Goal: Check status: Check status

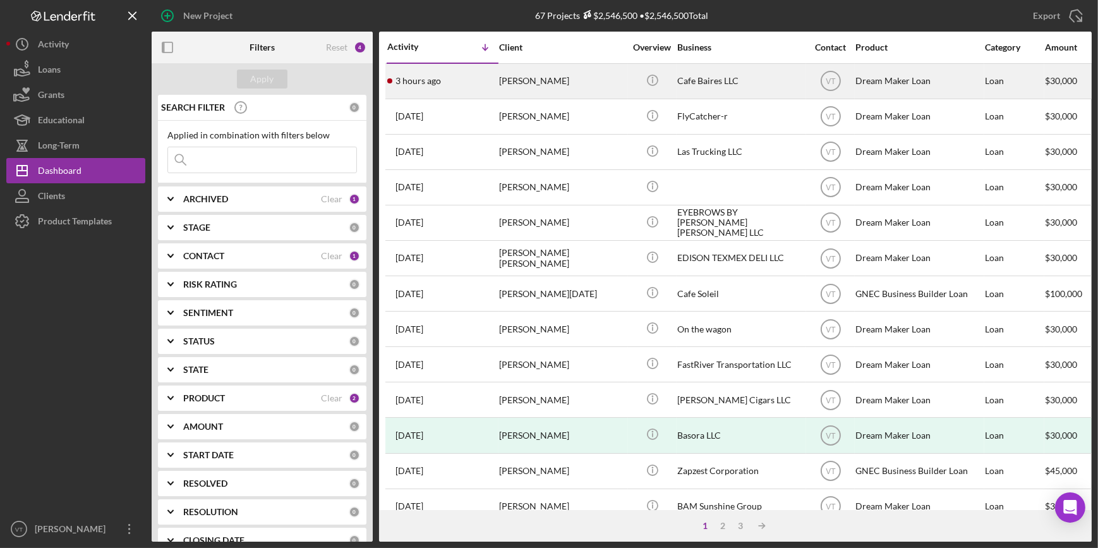
click at [550, 88] on div "Eduardo Rosati" at bounding box center [562, 80] width 126 height 33
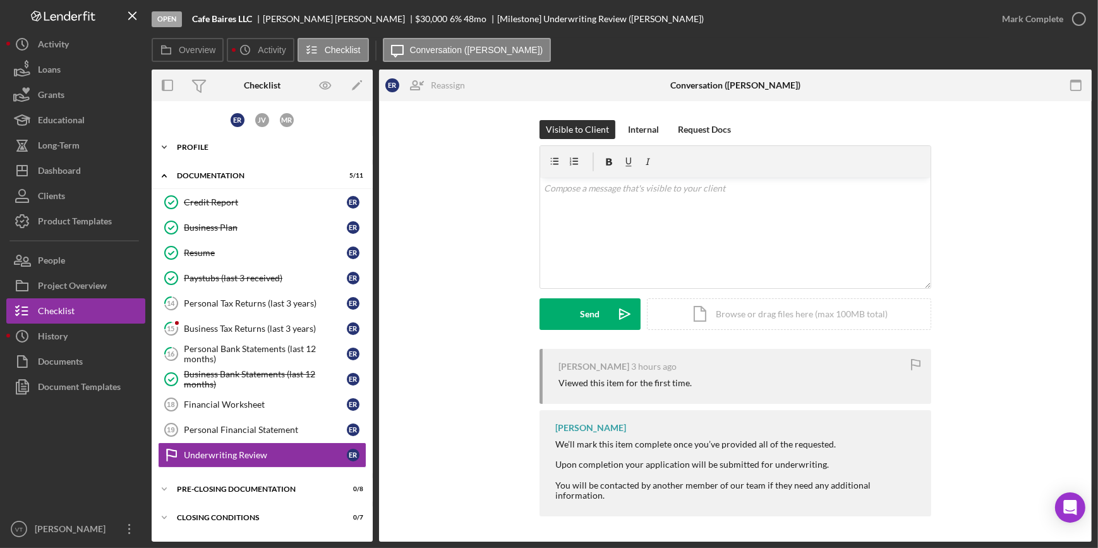
click at [166, 147] on icon "Icon/Expander" at bounding box center [164, 147] width 25 height 25
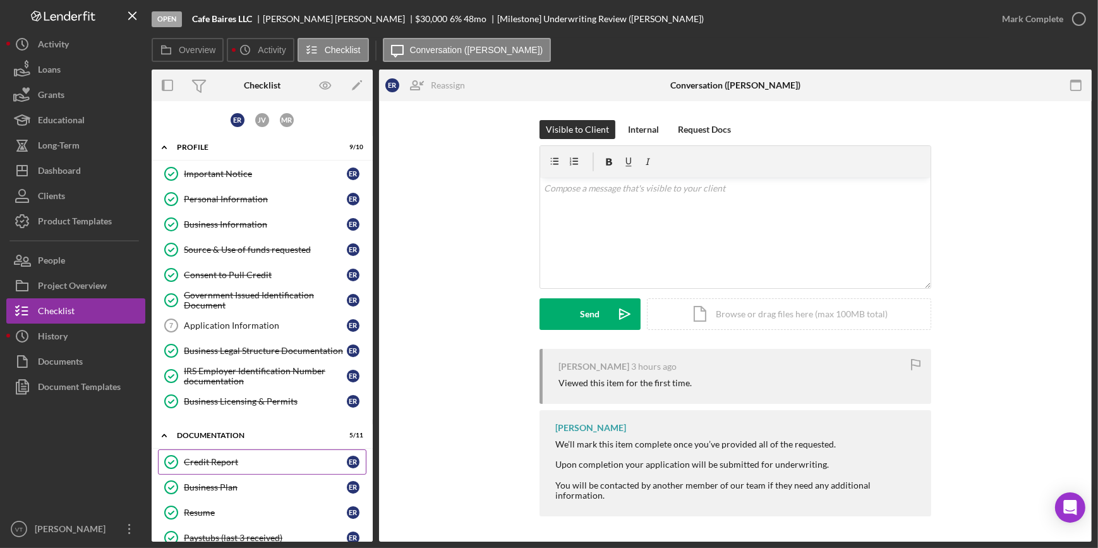
click at [210, 467] on link "Credit Report Credit Report E R" at bounding box center [262, 461] width 209 height 25
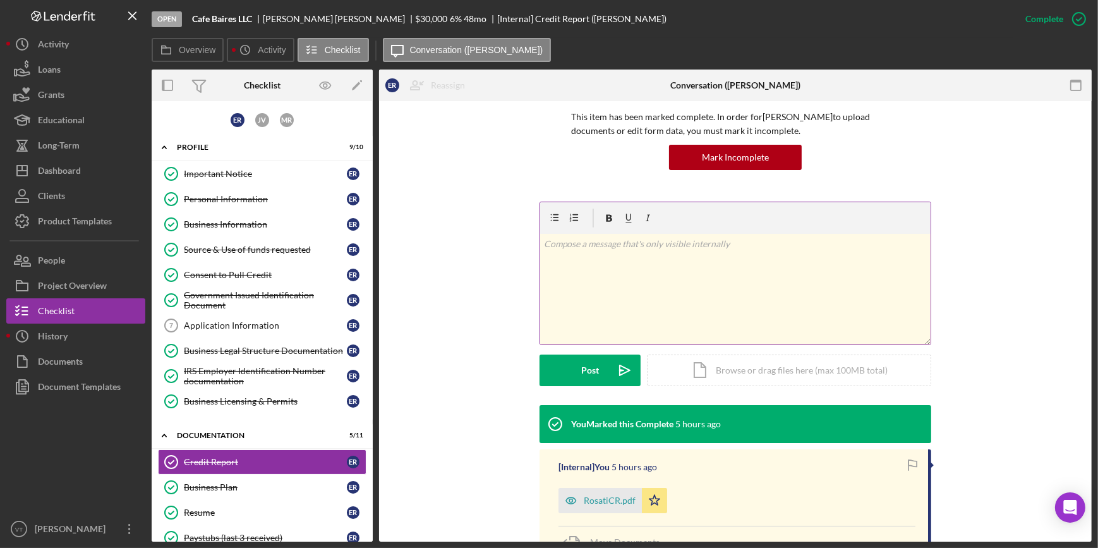
scroll to position [205, 0]
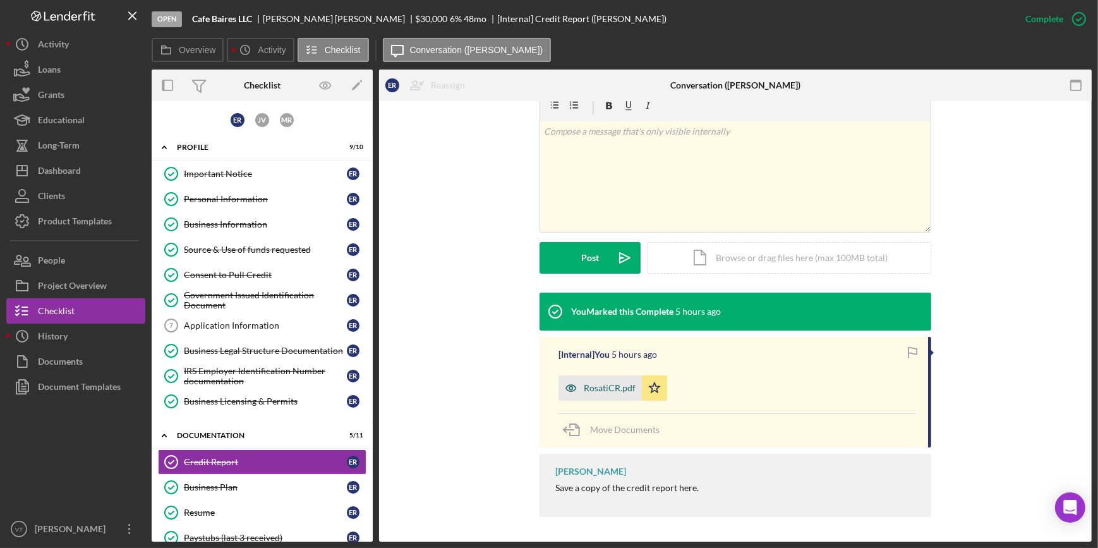
click at [608, 389] on div "RosatiCR.pdf" at bounding box center [610, 388] width 52 height 10
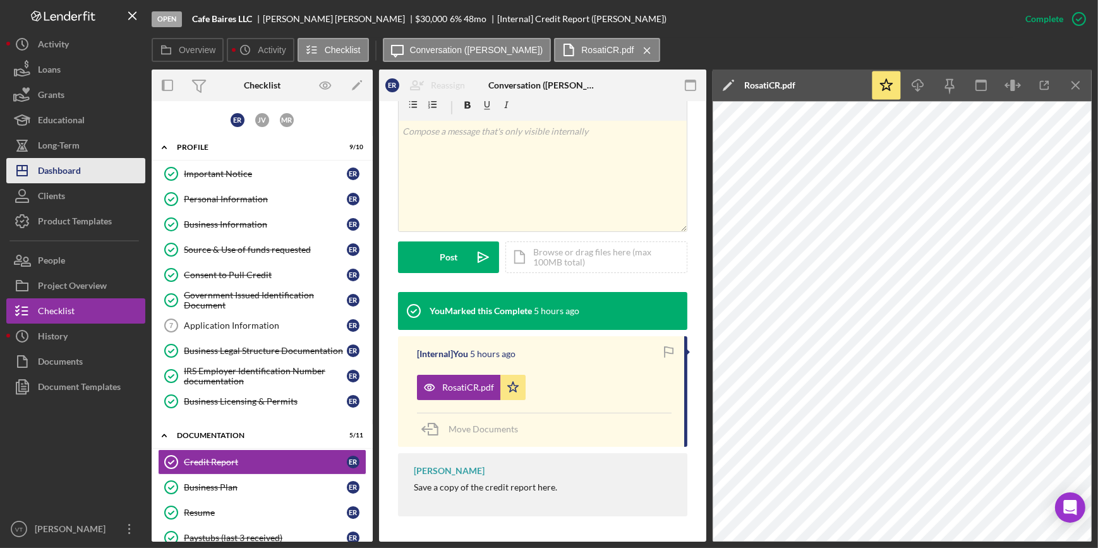
click at [57, 176] on div "Dashboard" at bounding box center [59, 172] width 43 height 28
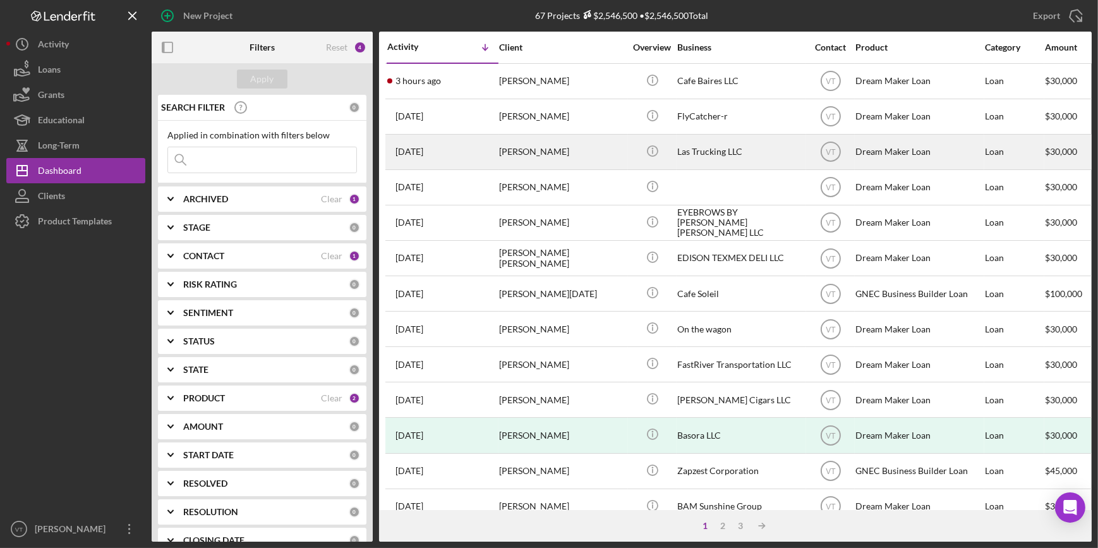
click at [633, 153] on div "Icon/Info" at bounding box center [652, 151] width 47 height 33
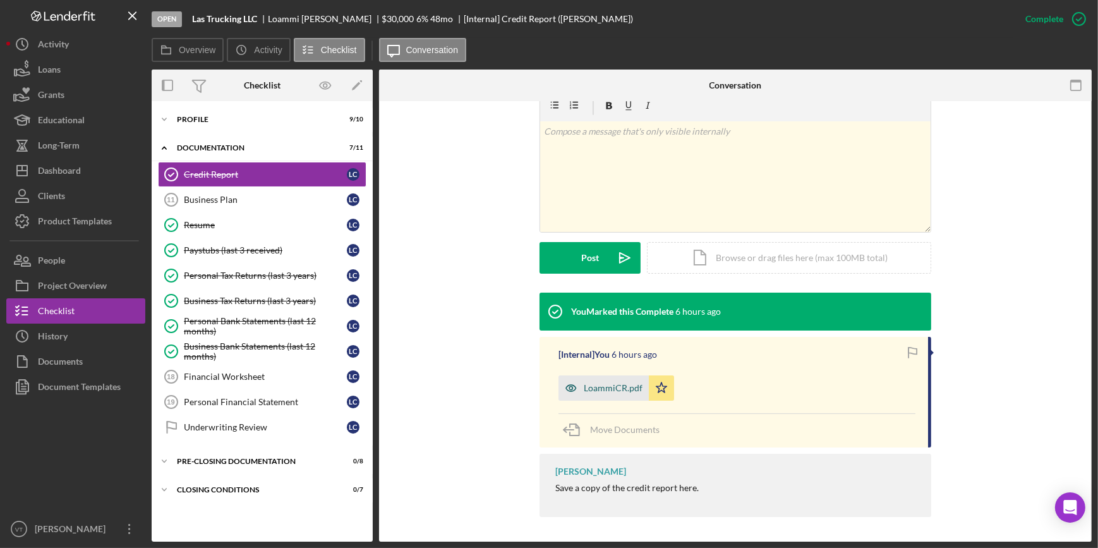
click at [606, 385] on div "LoammiCR.pdf" at bounding box center [613, 388] width 59 height 10
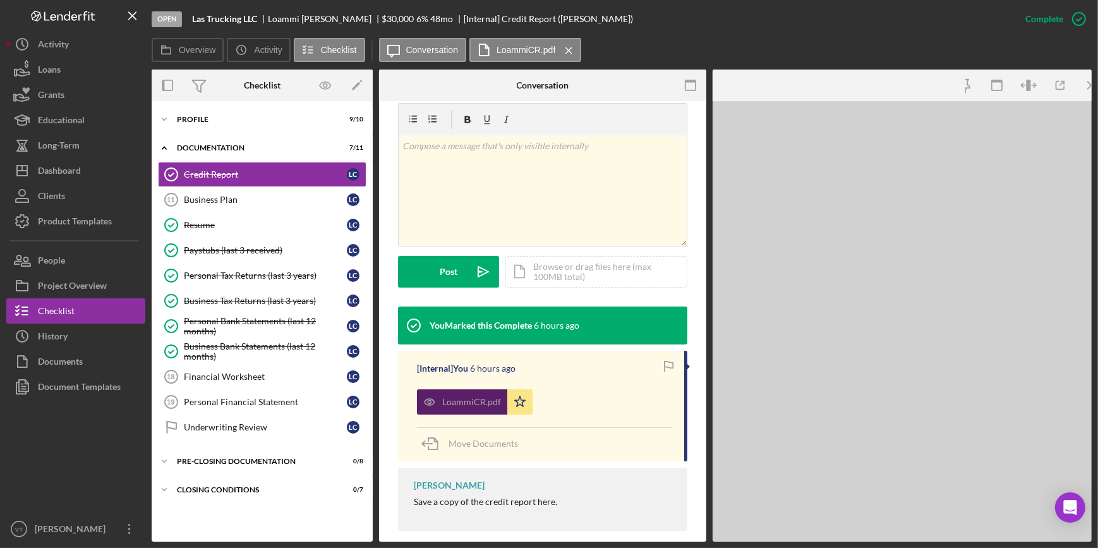
scroll to position [219, 0]
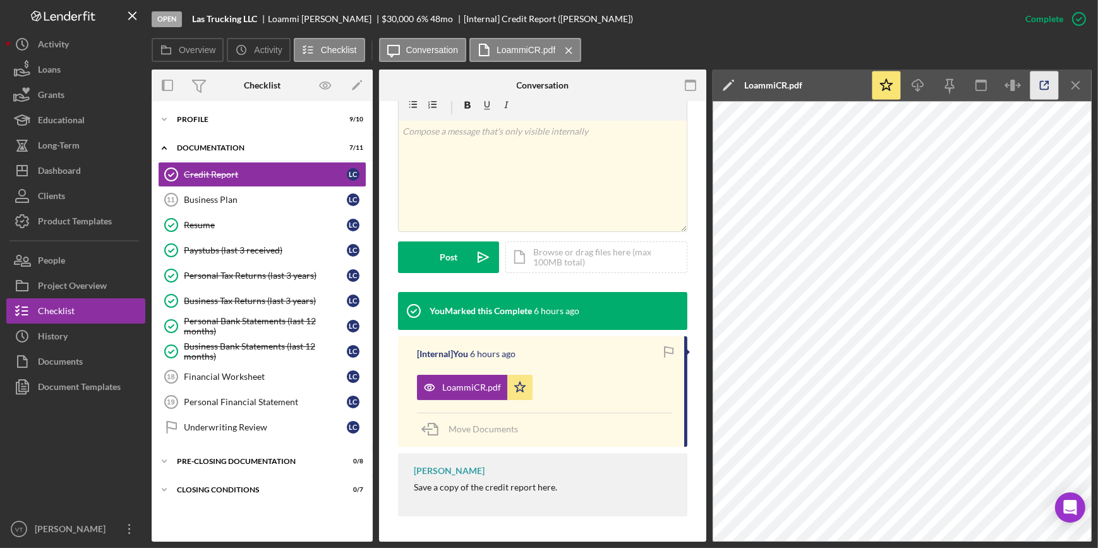
click at [1041, 88] on icon "button" at bounding box center [1045, 86] width 8 height 8
click at [160, 119] on icon "Icon/Expander" at bounding box center [164, 119] width 25 height 25
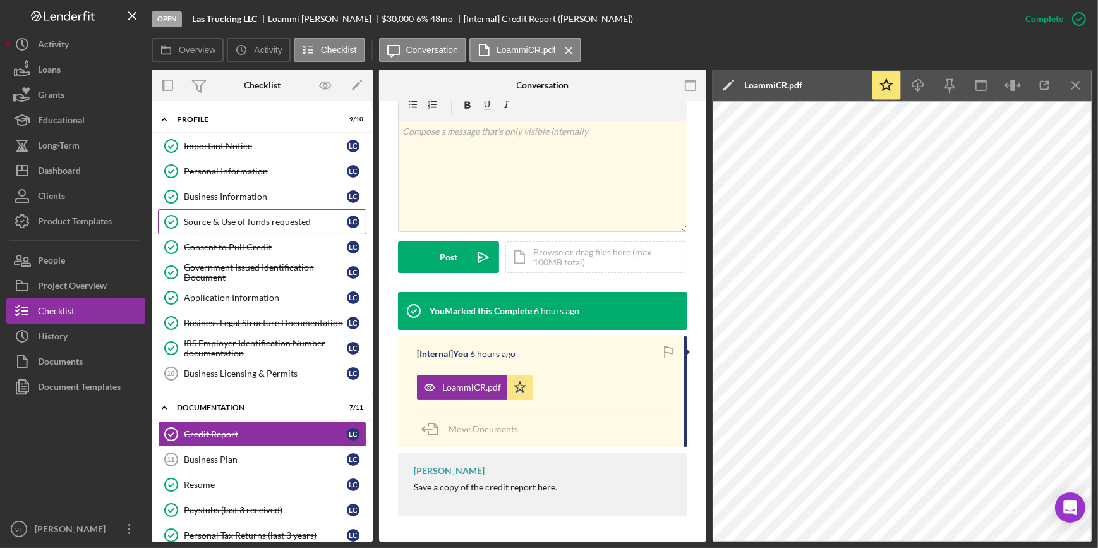
click at [241, 222] on div "Source & Use of funds requested" at bounding box center [265, 222] width 163 height 10
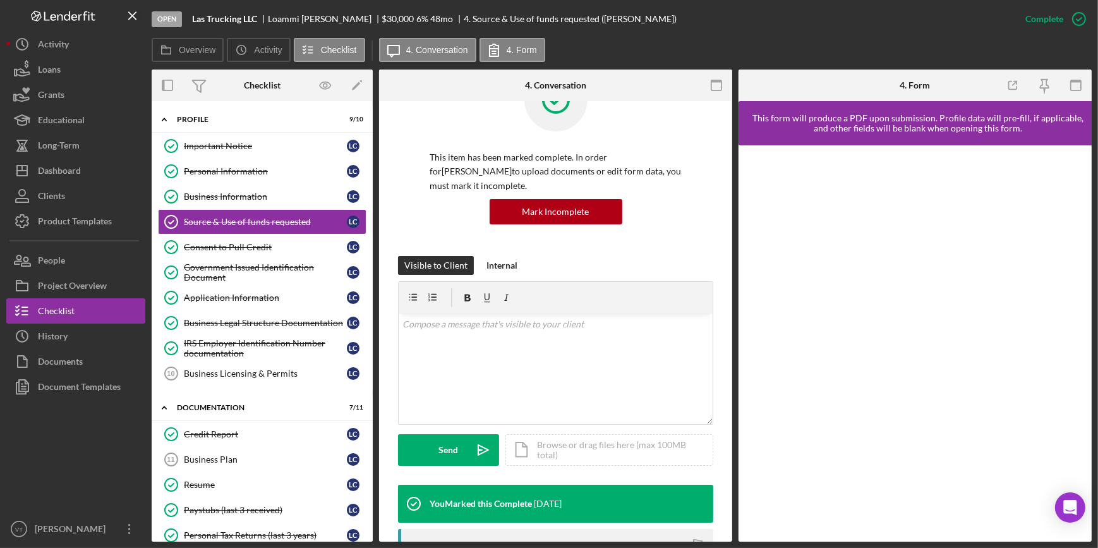
scroll to position [229, 0]
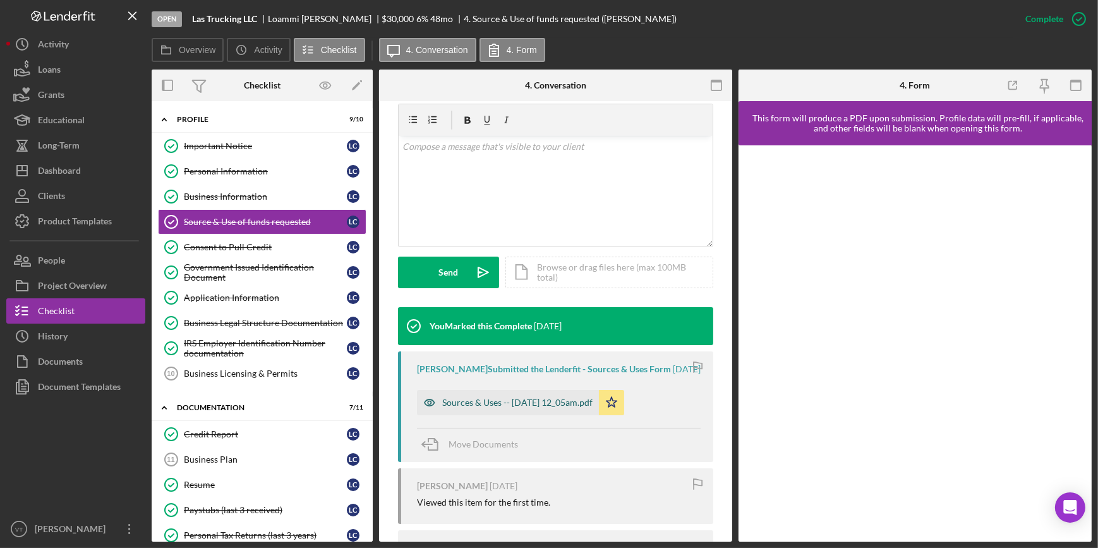
click at [488, 407] on div "Sources & Uses -- 2025-10-03 12_05am.pdf" at bounding box center [517, 402] width 150 height 10
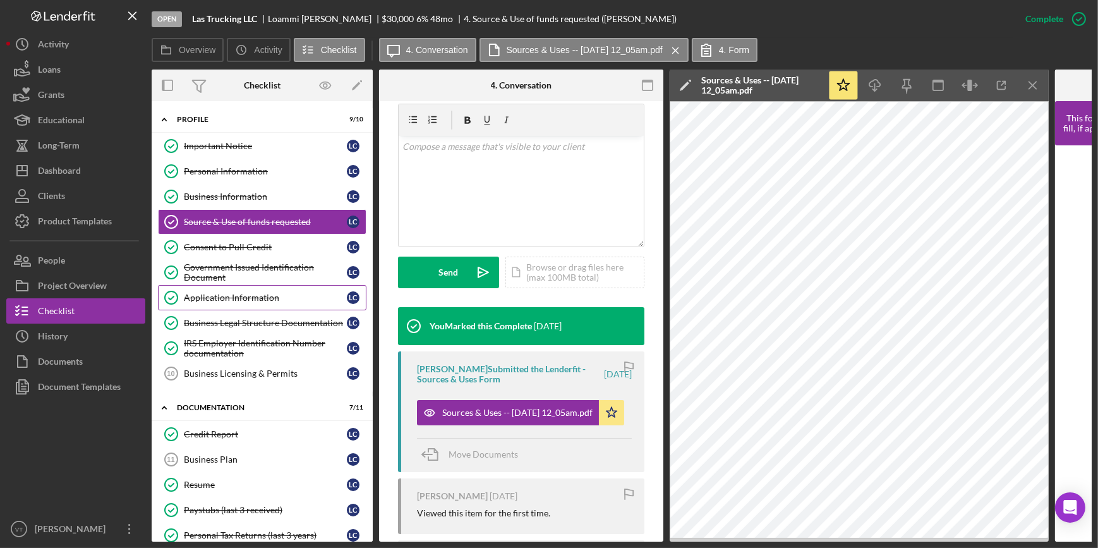
click at [251, 305] on link "Application Information Application Information L C" at bounding box center [262, 297] width 209 height 25
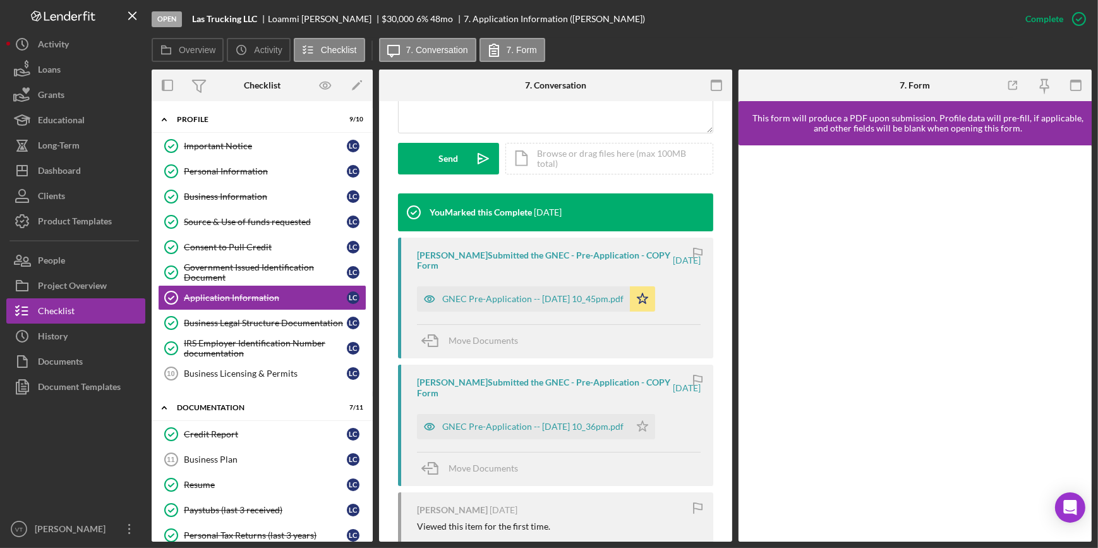
scroll to position [344, 0]
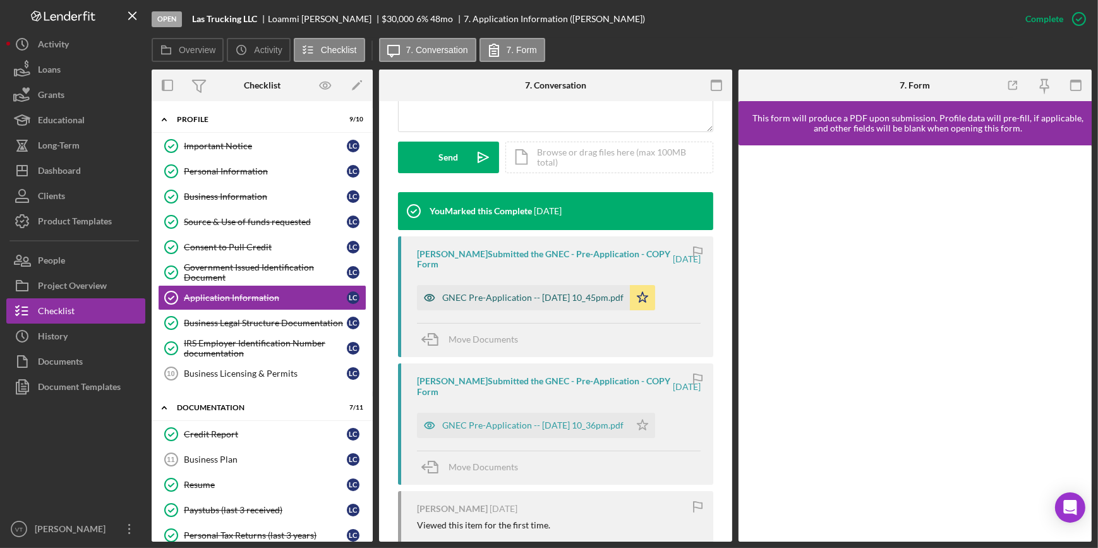
click at [487, 301] on div "GNEC Pre-Application -- 2025-10-03 10_45pm.pdf" at bounding box center [532, 298] width 181 height 10
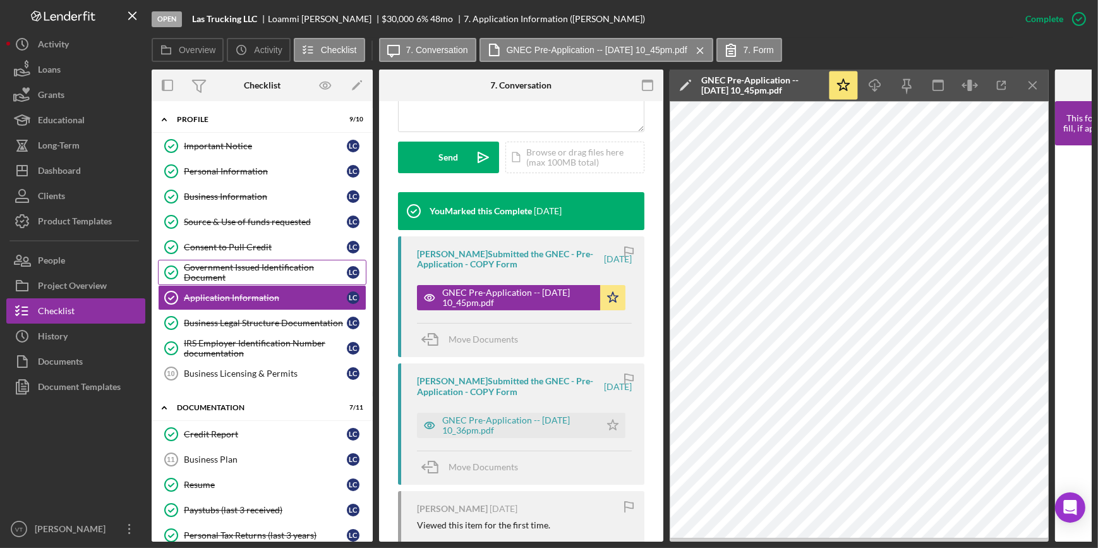
click at [225, 275] on div "Government Issued Identification Document" at bounding box center [265, 272] width 163 height 20
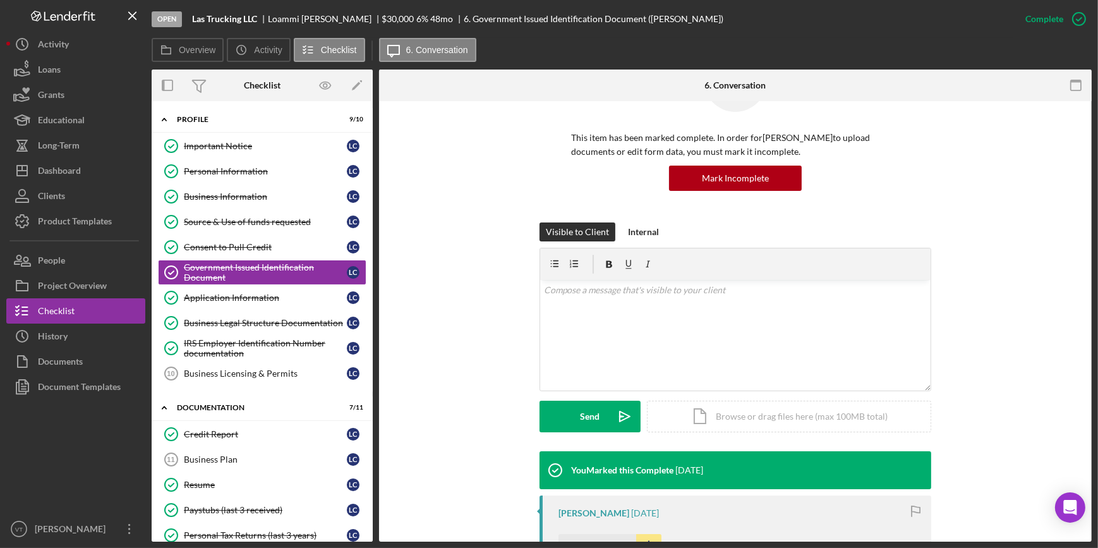
scroll to position [287, 0]
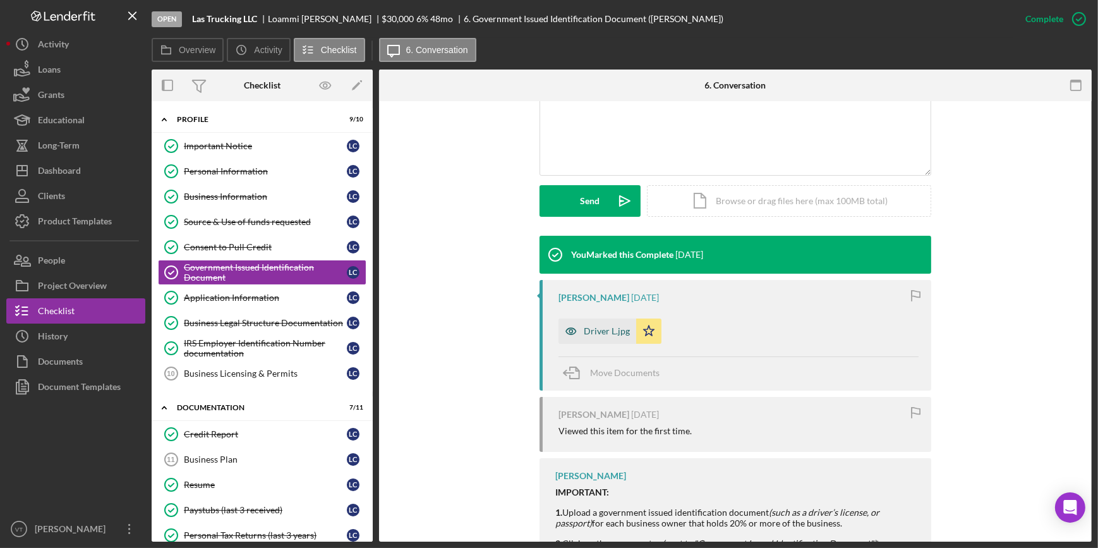
click at [596, 332] on div "Driver L.jpg" at bounding box center [607, 331] width 46 height 10
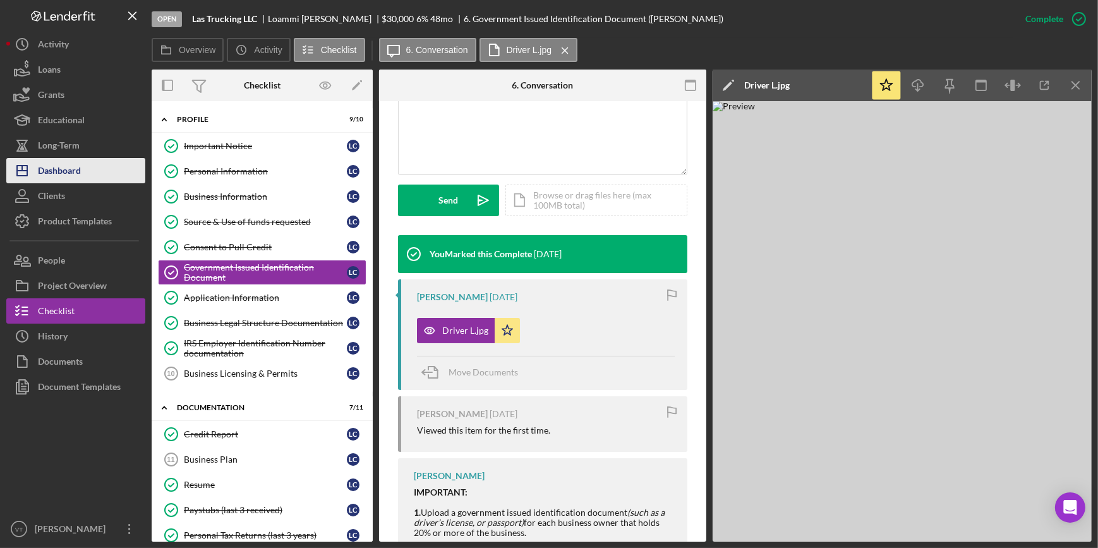
click at [63, 176] on div "Dashboard" at bounding box center [59, 172] width 43 height 28
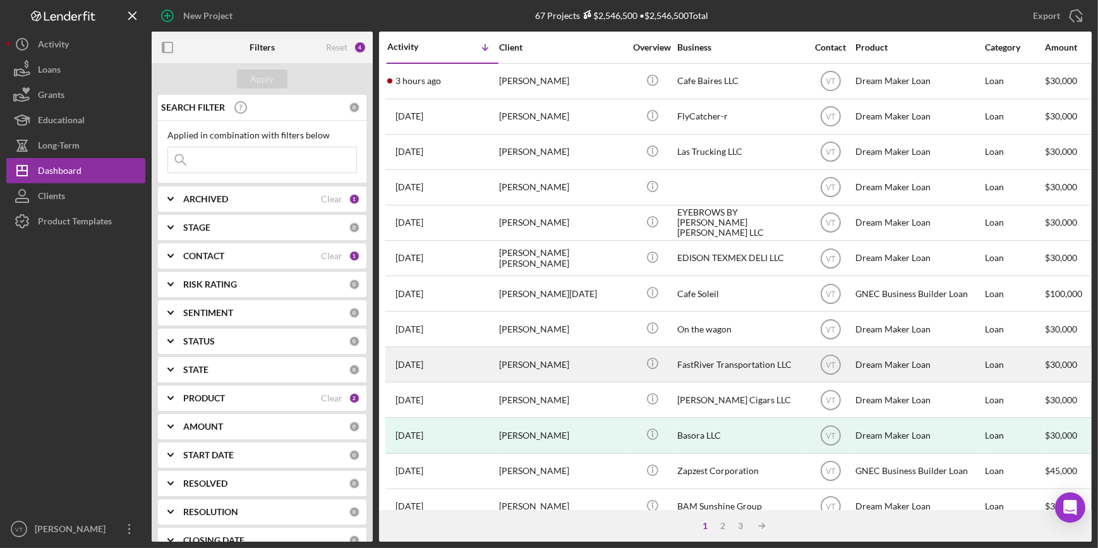
click at [551, 367] on div "Guillermo Murillo" at bounding box center [562, 364] width 126 height 33
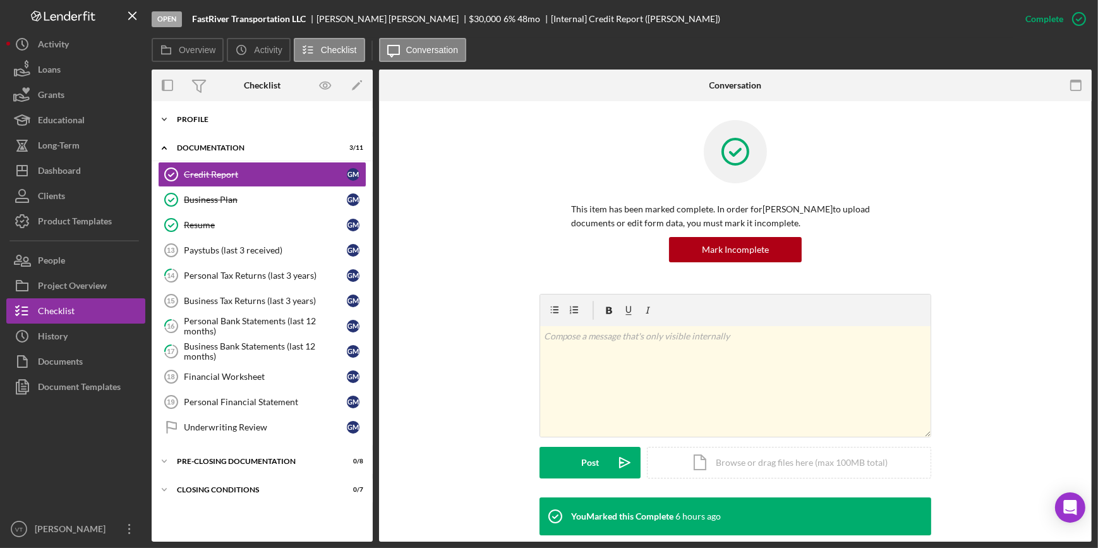
click at [164, 126] on icon "Icon/Expander" at bounding box center [164, 119] width 25 height 25
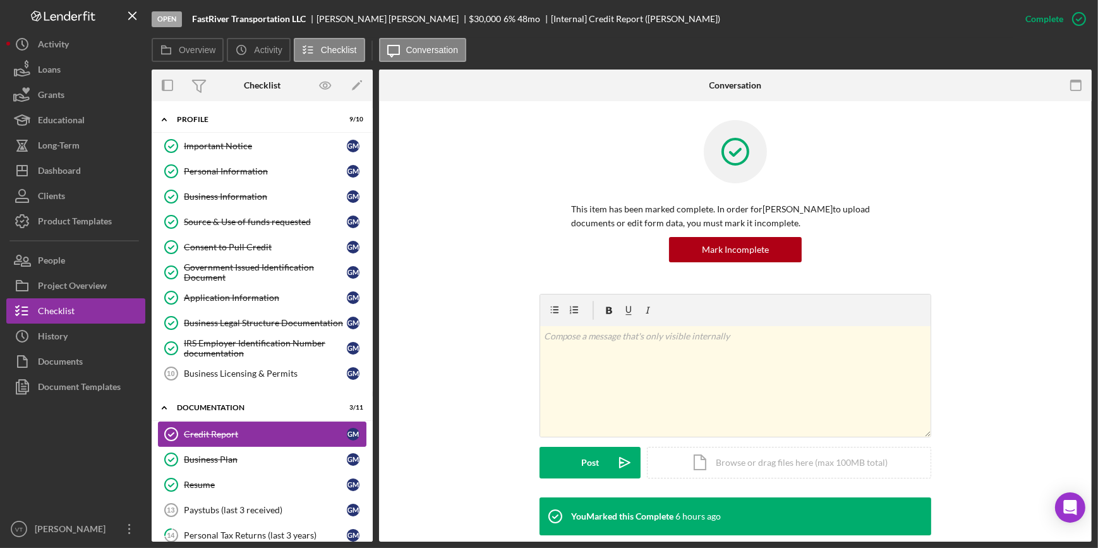
click at [230, 437] on div "Credit Report" at bounding box center [265, 434] width 163 height 10
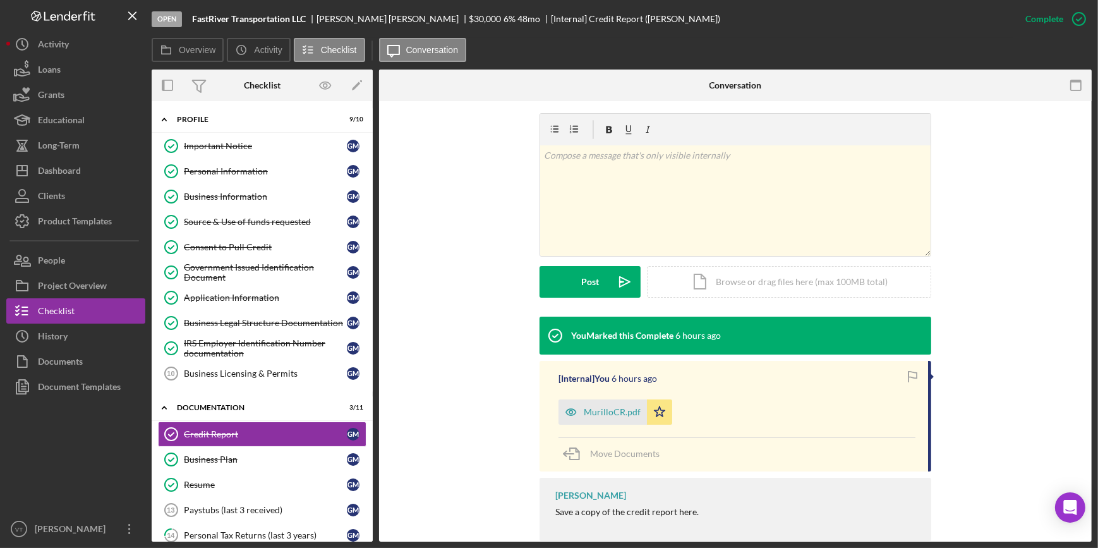
scroll to position [205, 0]
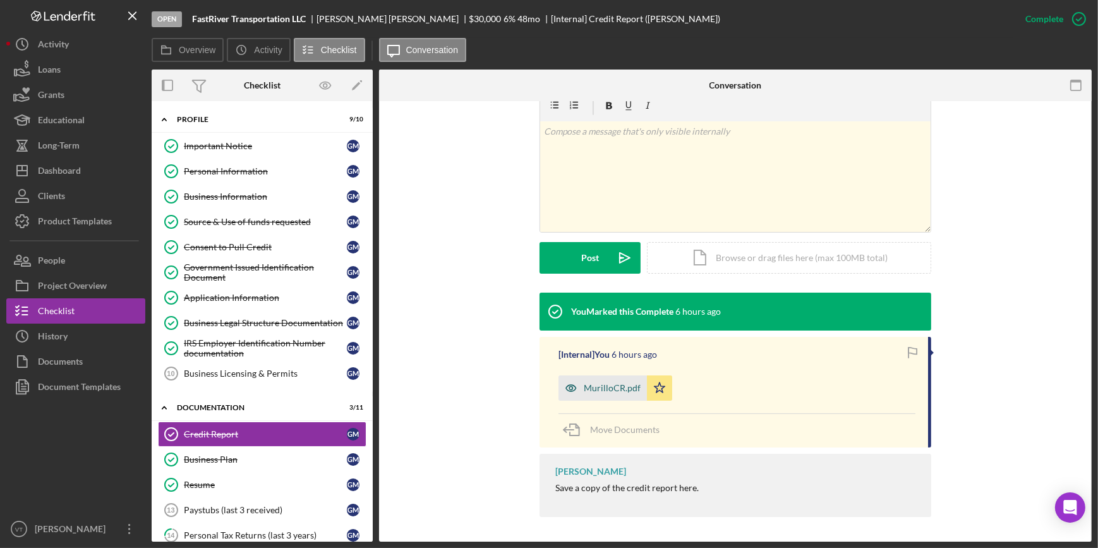
click at [598, 385] on div "MurilloCR.pdf" at bounding box center [612, 388] width 57 height 10
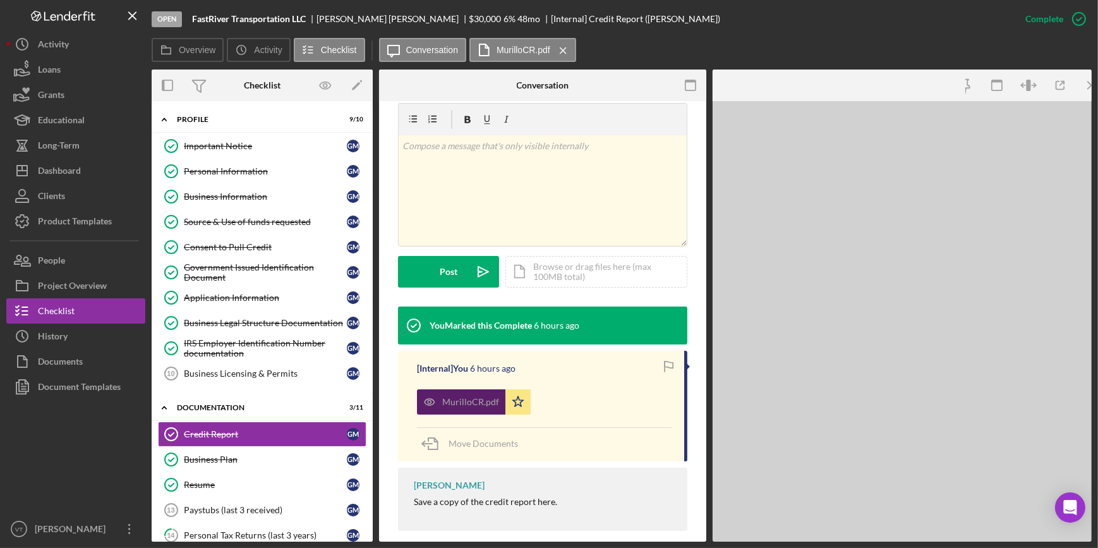
scroll to position [219, 0]
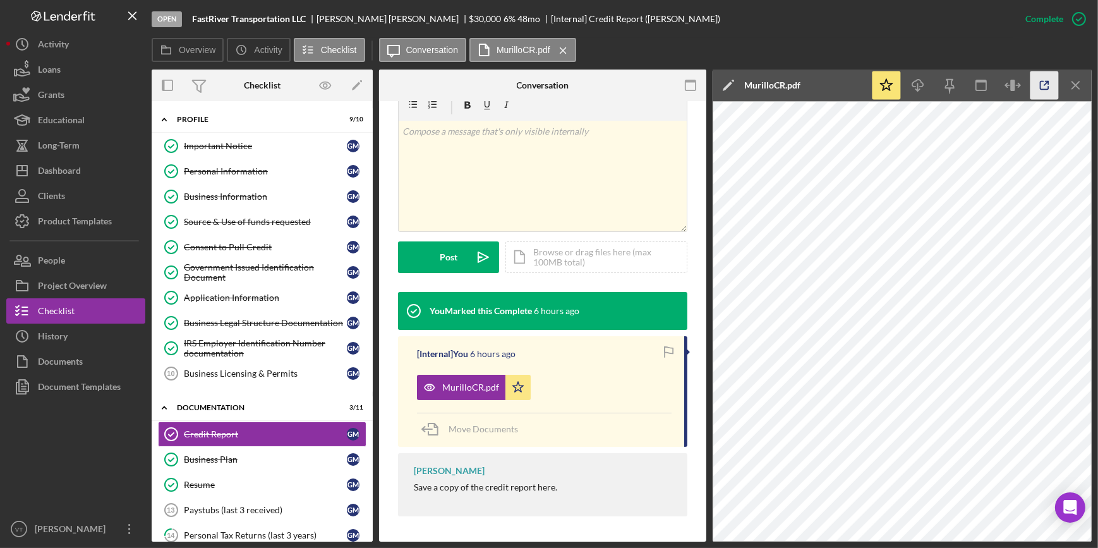
click at [1048, 83] on polyline "button" at bounding box center [1047, 83] width 3 height 3
click at [290, 221] on div "Source & Use of funds requested" at bounding box center [265, 222] width 163 height 10
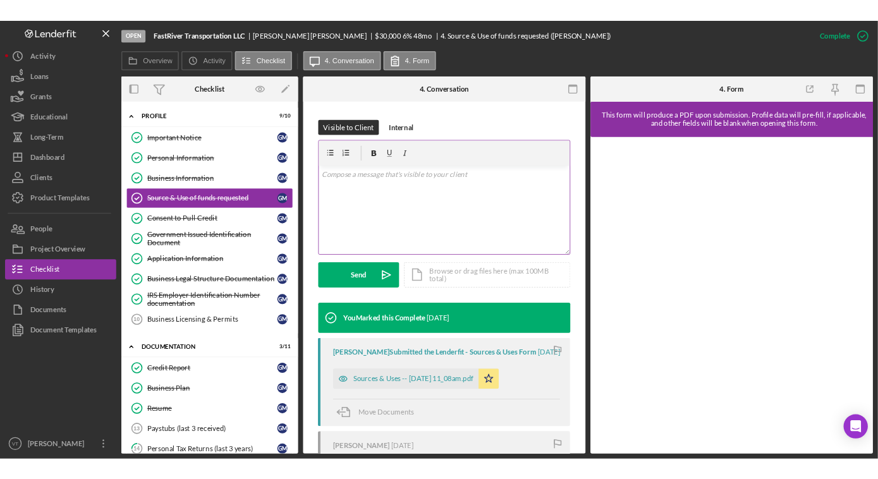
scroll to position [229, 0]
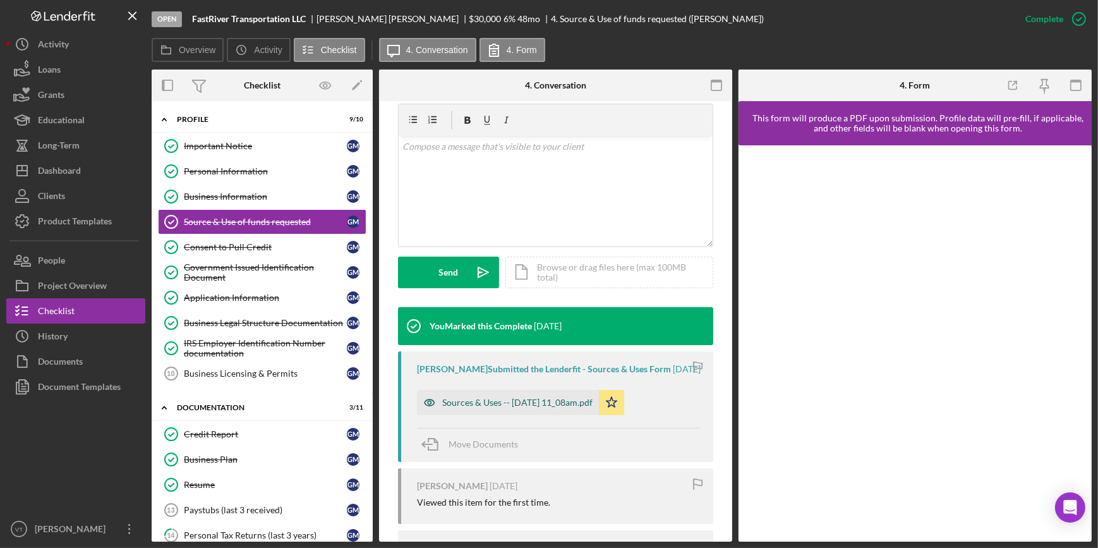
click at [557, 408] on div "Sources & Uses -- 2025-10-02 11_08am.pdf" at bounding box center [517, 402] width 150 height 10
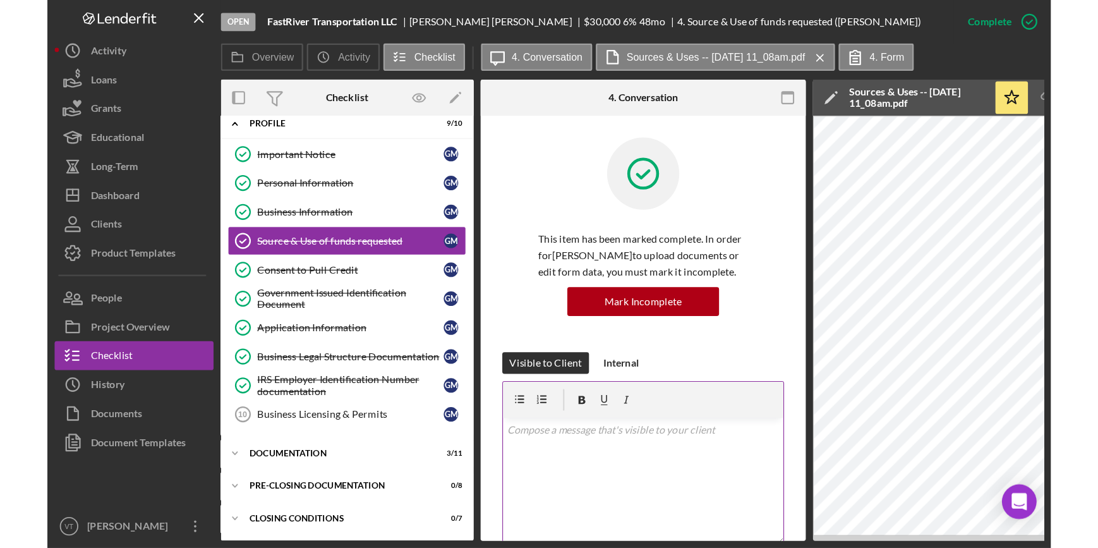
scroll to position [11, 0]
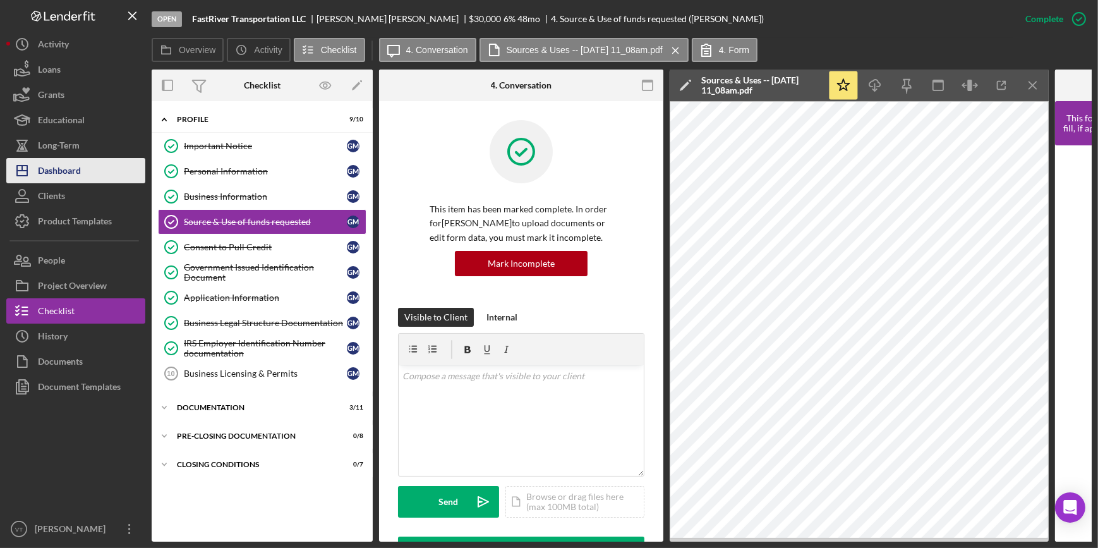
click at [63, 181] on div "Dashboard" at bounding box center [59, 172] width 43 height 28
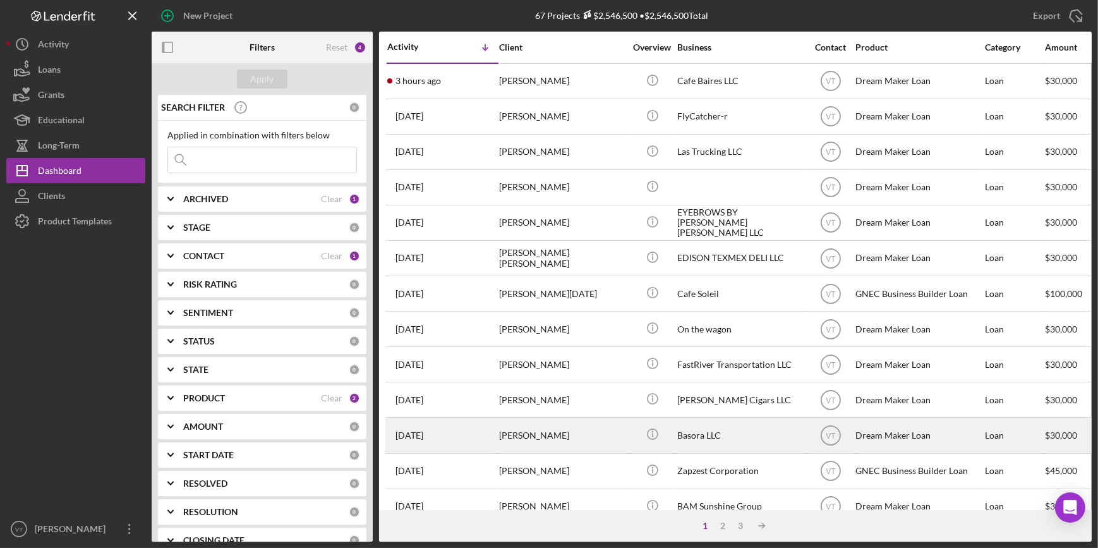
click at [688, 442] on div "Basora LLC" at bounding box center [740, 434] width 126 height 33
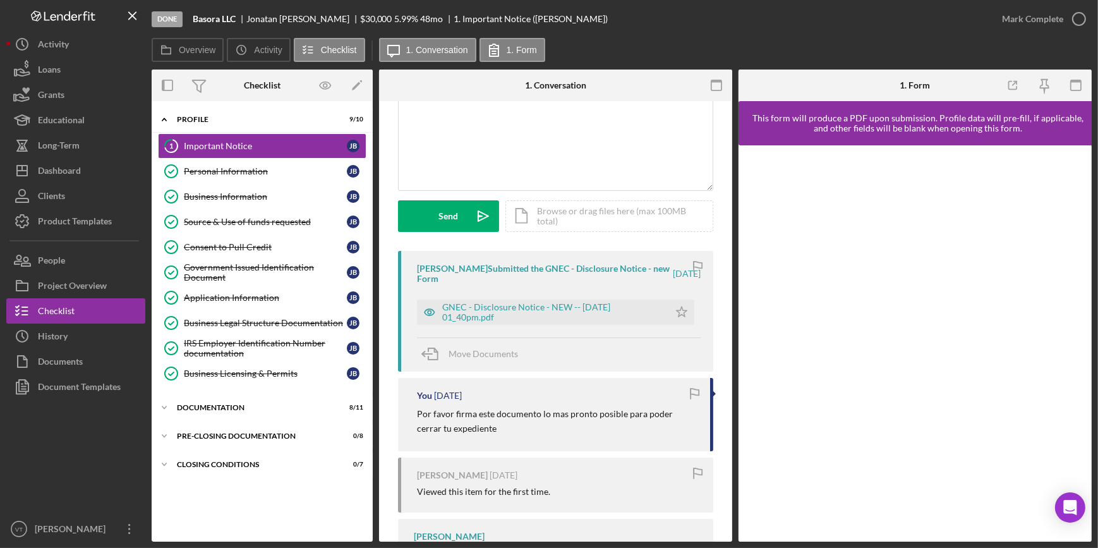
scroll to position [114, 0]
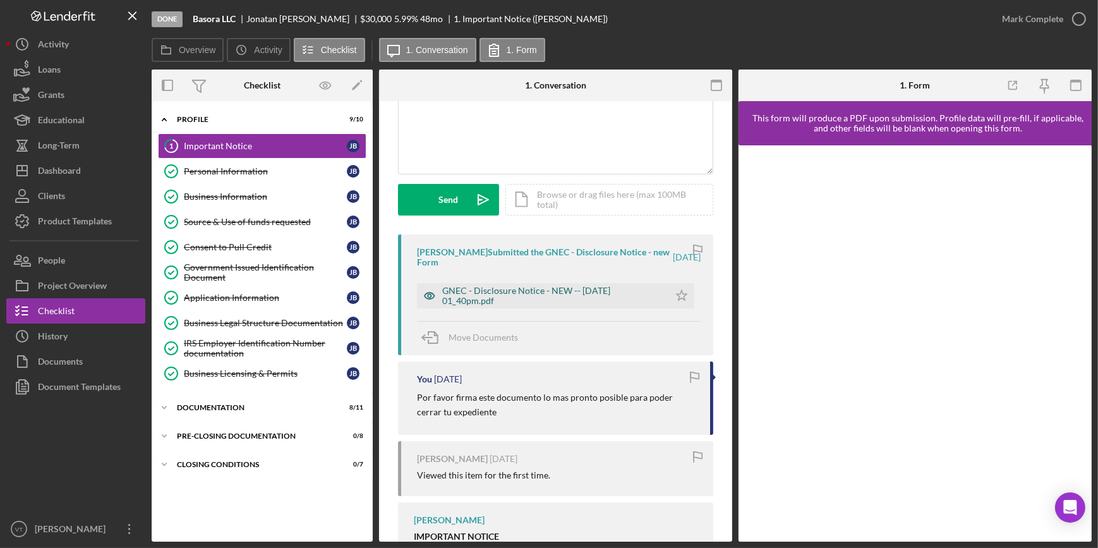
click at [493, 302] on div "GNEC - Disclosure Notice - NEW -- 2025-10-02 01_40pm.pdf" at bounding box center [552, 296] width 221 height 20
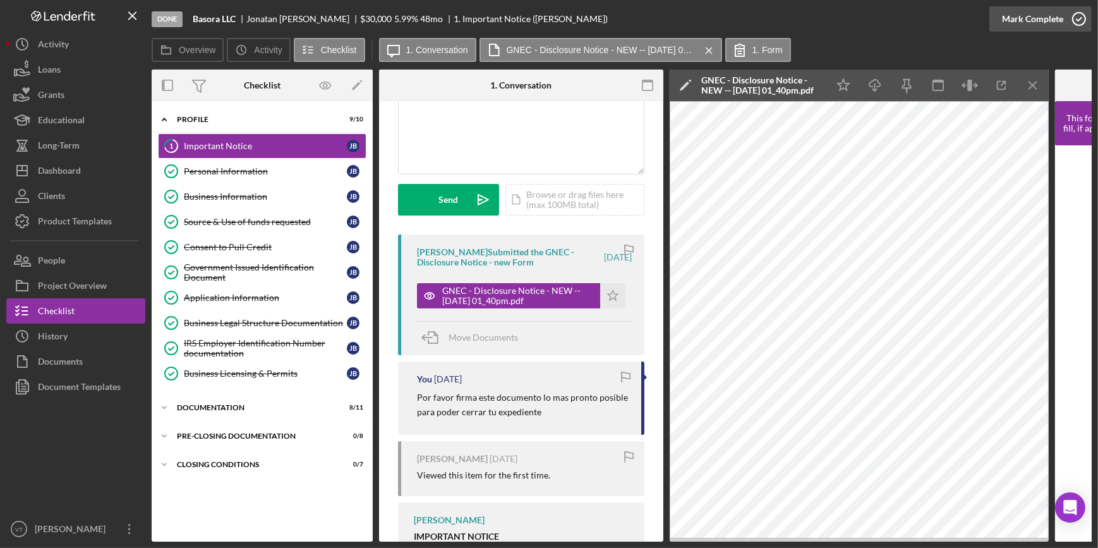
click at [1084, 16] on icon "button" at bounding box center [1080, 19] width 32 height 32
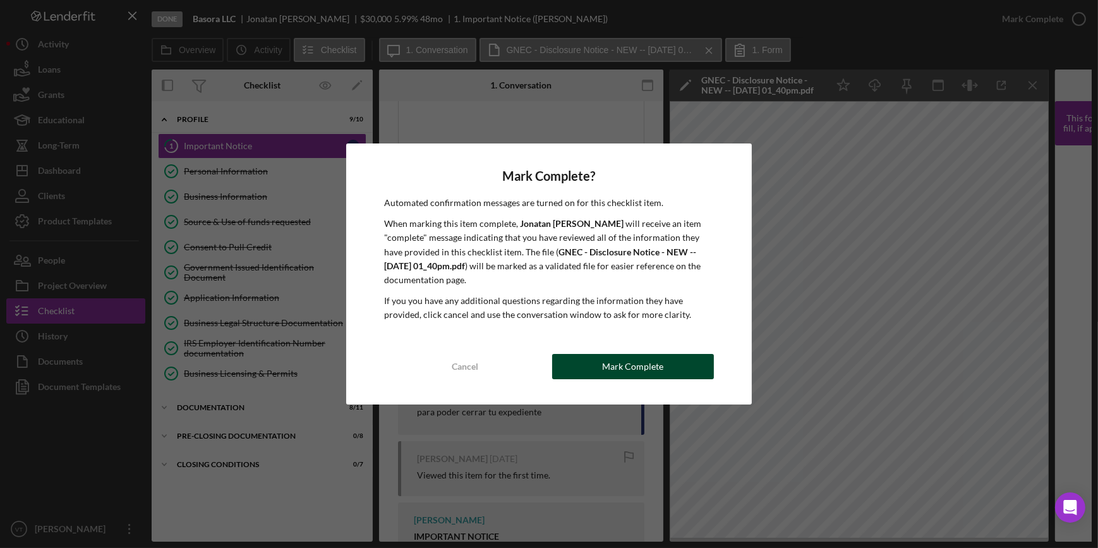
click at [635, 367] on div "Mark Complete" at bounding box center [632, 366] width 61 height 25
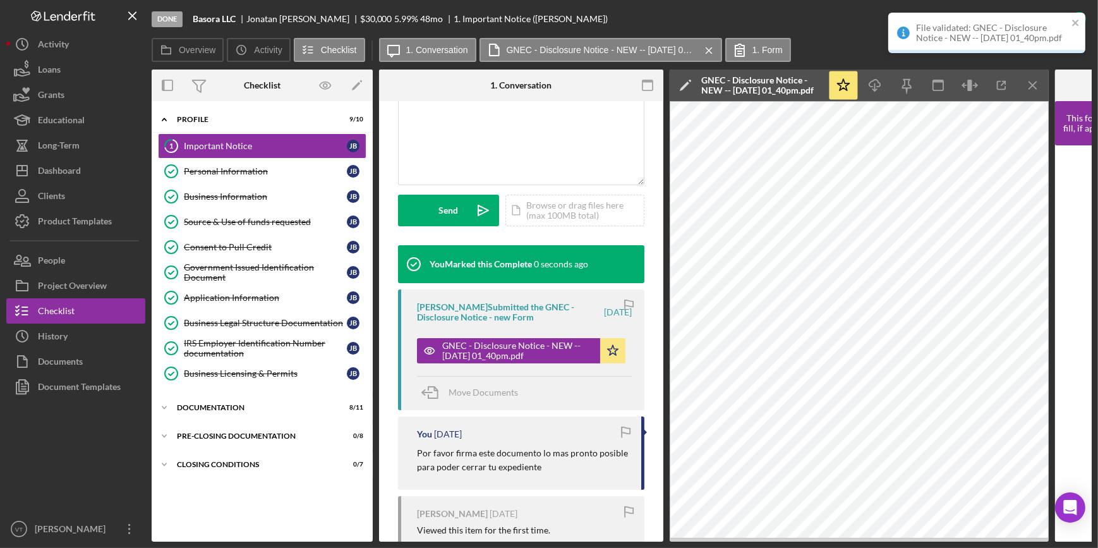
scroll to position [317, 0]
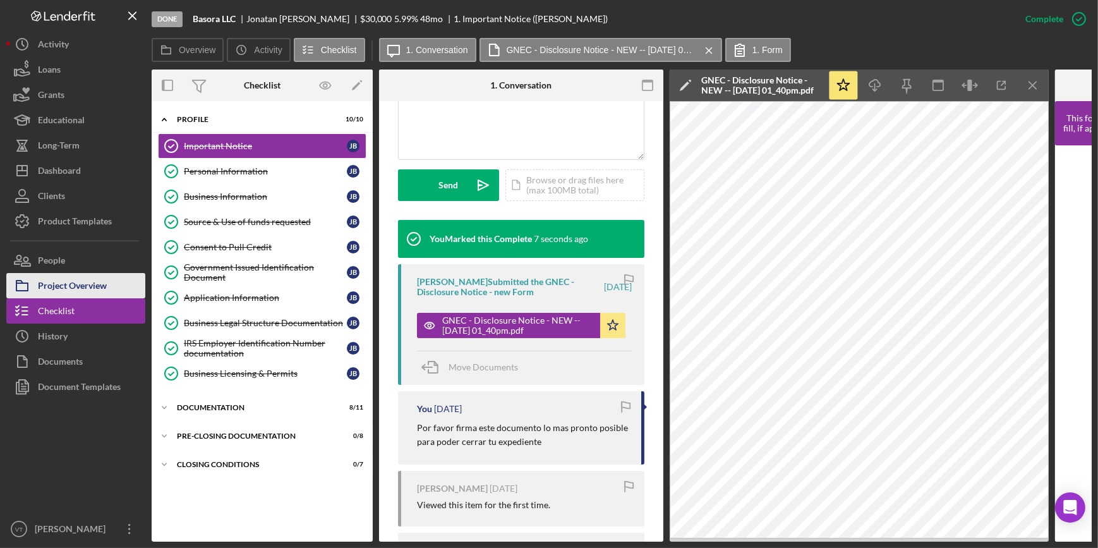
click at [76, 289] on div "Project Overview" at bounding box center [72, 287] width 69 height 28
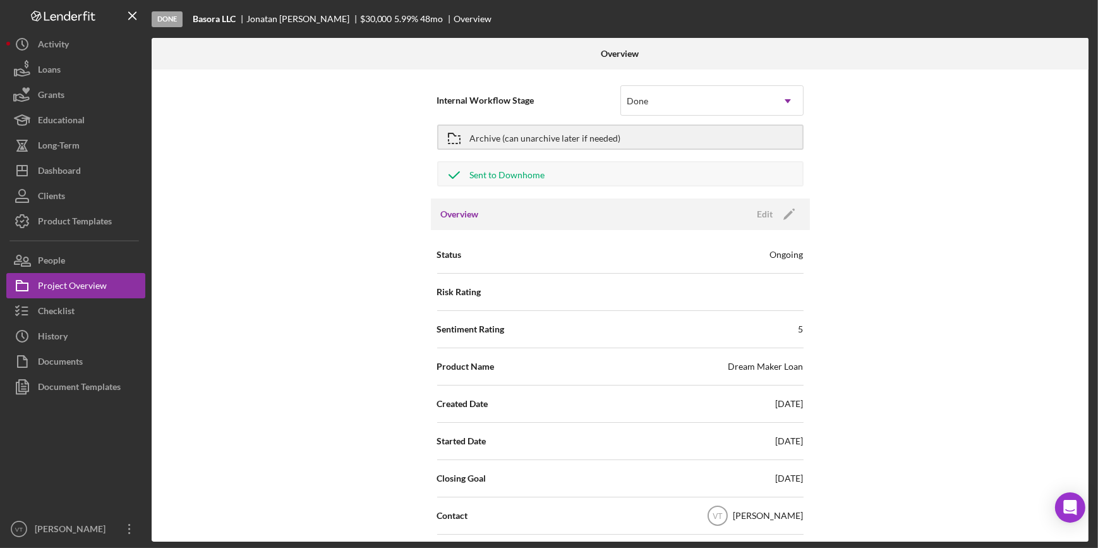
click at [856, 212] on div "Internal Workflow Stage Done Icon/Dropdown Arrow Archive (can unarchive later i…" at bounding box center [620, 306] width 937 height 472
click at [702, 134] on button "Archive (can unarchive later if needed)" at bounding box center [620, 136] width 367 height 25
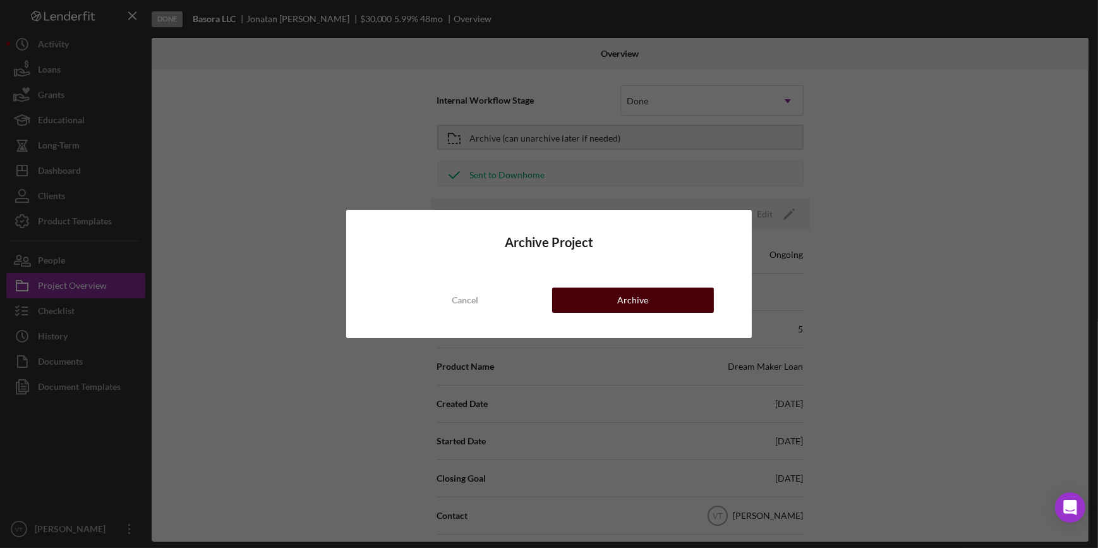
click at [664, 304] on button "Archive" at bounding box center [633, 300] width 162 height 25
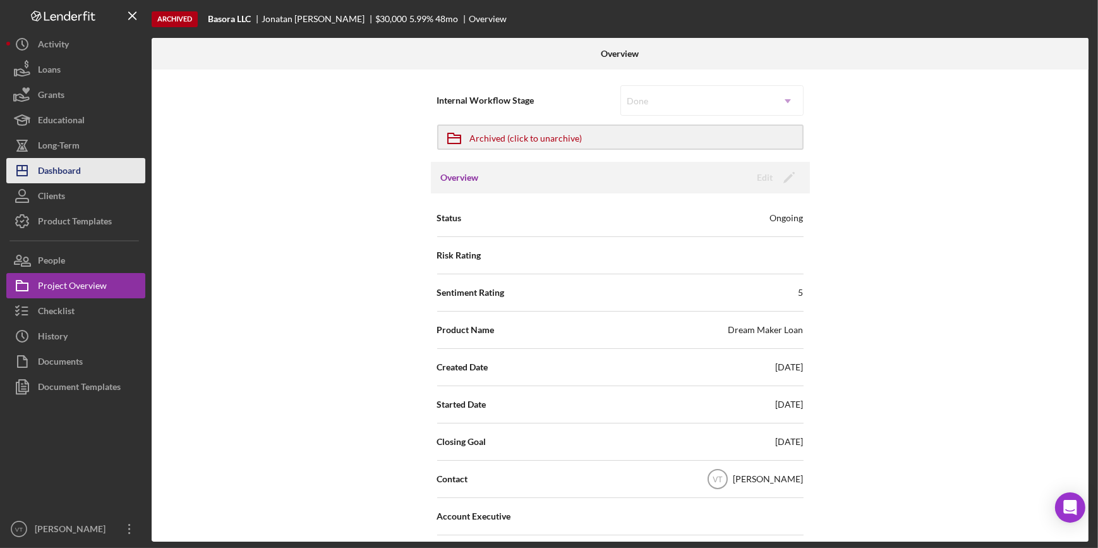
click at [70, 173] on div "Dashboard" at bounding box center [59, 172] width 43 height 28
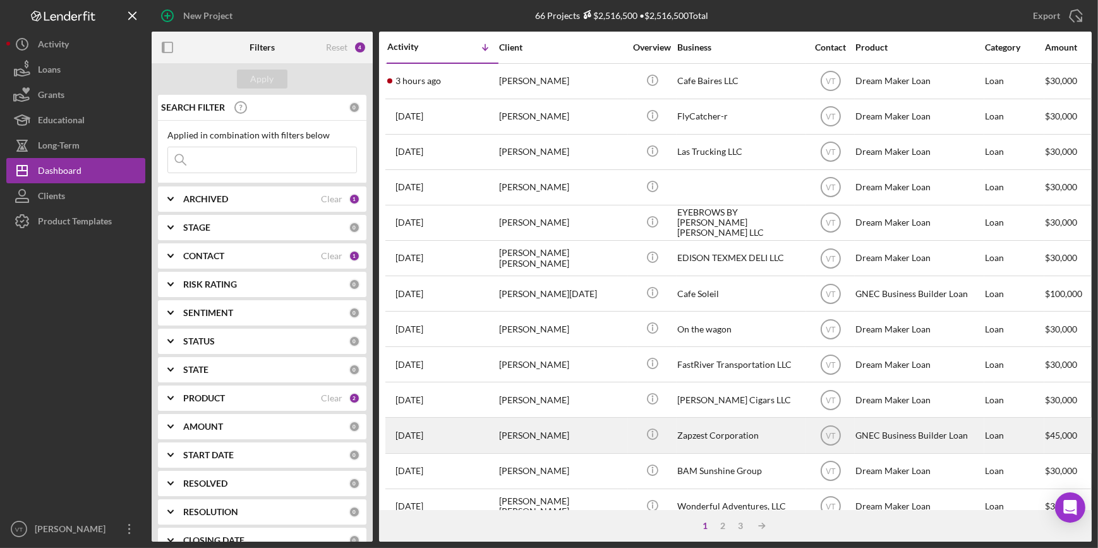
click at [705, 432] on div "Zapzest Corporation" at bounding box center [740, 434] width 126 height 33
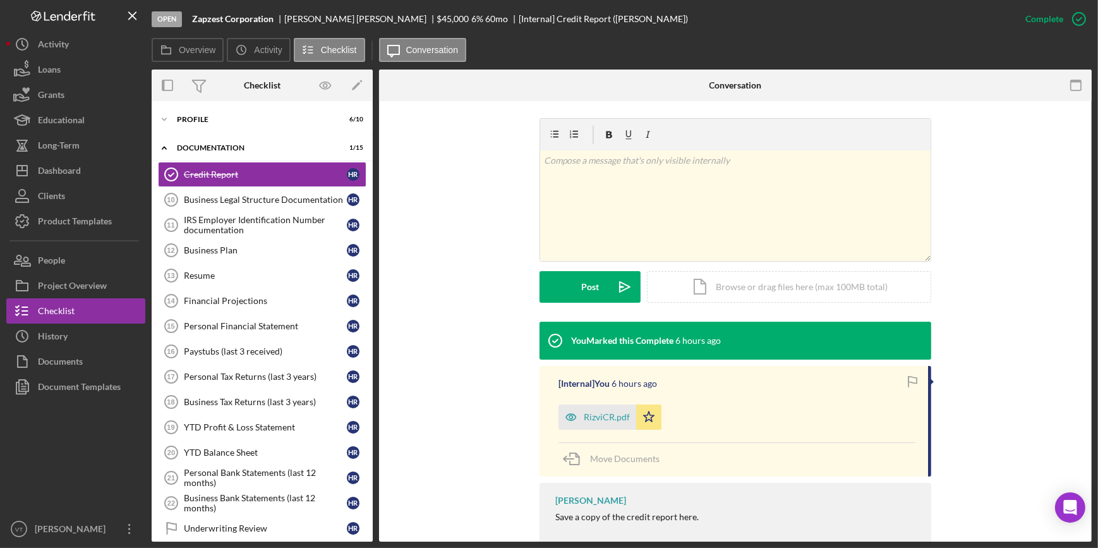
scroll to position [205, 0]
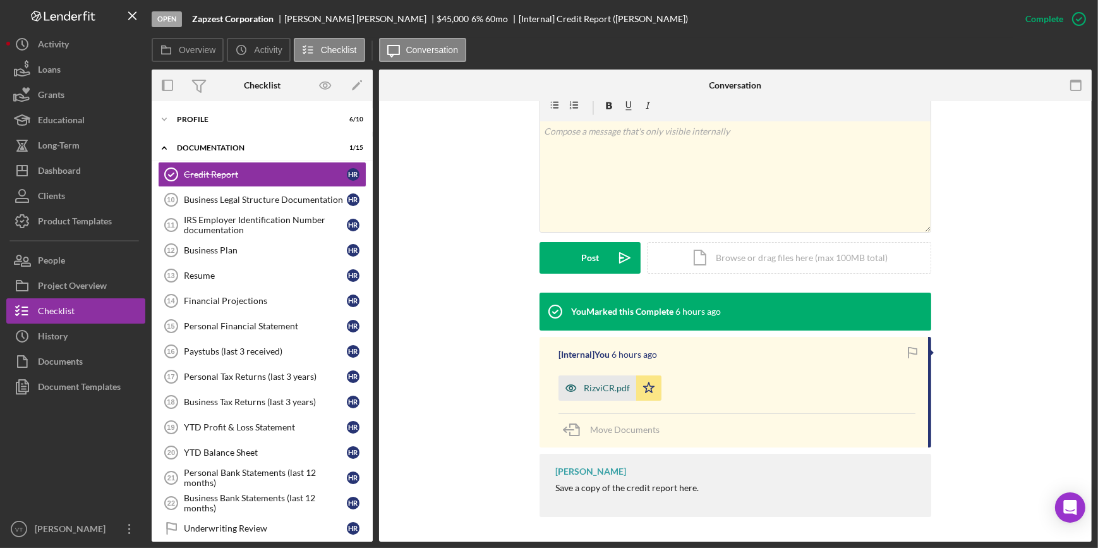
click at [605, 385] on div "RizviCR.pdf" at bounding box center [607, 388] width 46 height 10
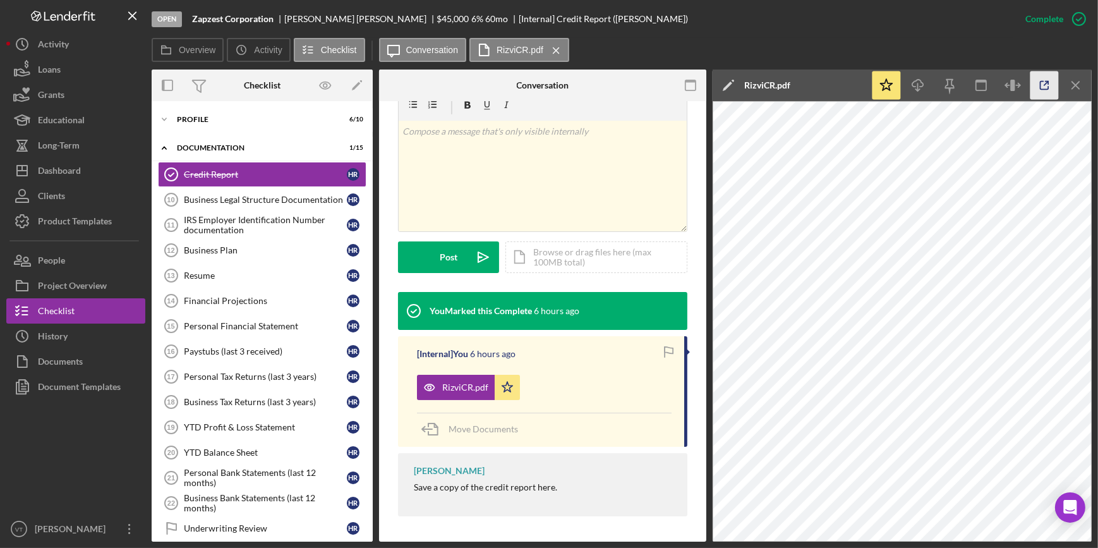
click at [1043, 83] on icon "button" at bounding box center [1045, 85] width 28 height 28
click at [111, 164] on button "Icon/Dashboard Dashboard" at bounding box center [75, 170] width 139 height 25
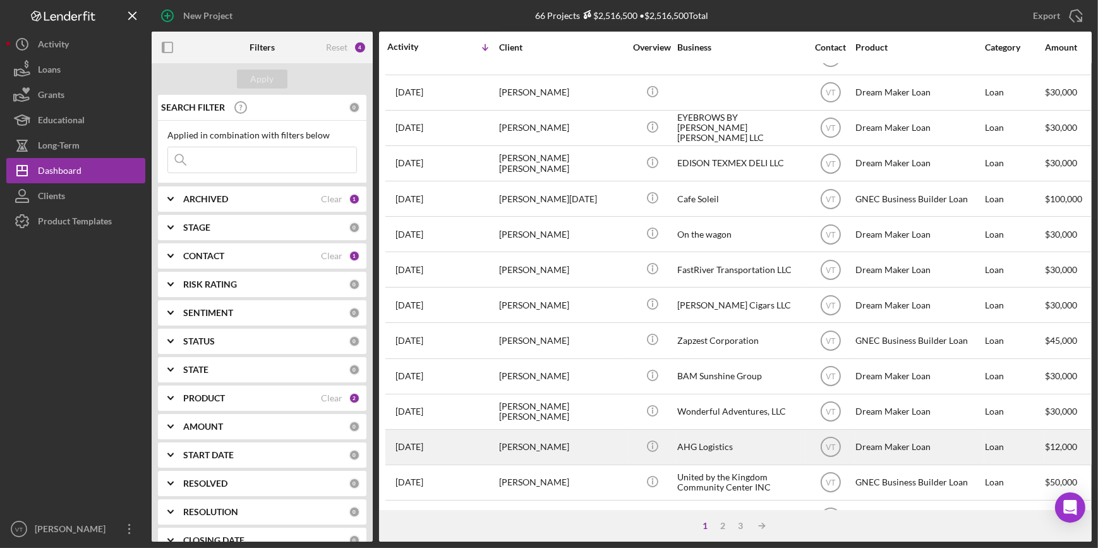
scroll to position [114, 0]
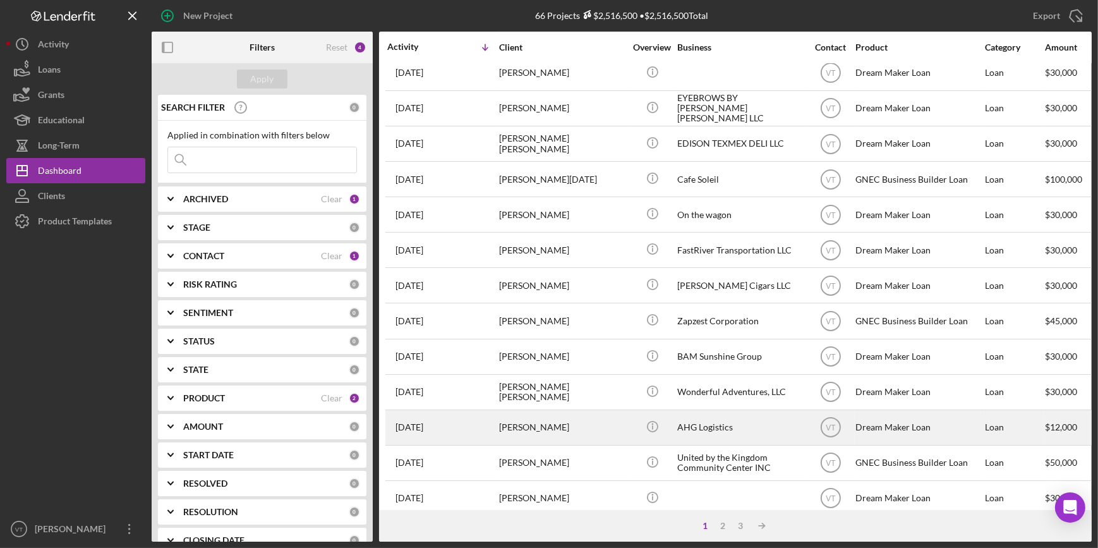
drag, startPoint x: 516, startPoint y: 421, endPoint x: 518, endPoint y: 442, distance: 21.6
click at [518, 442] on div "Ali Gurley" at bounding box center [562, 427] width 126 height 33
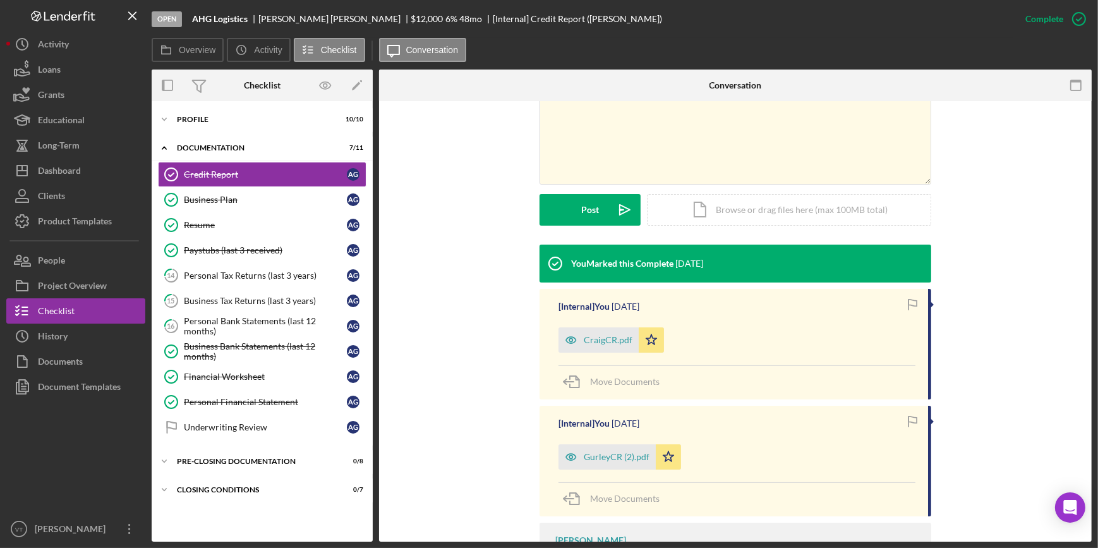
scroll to position [322, 0]
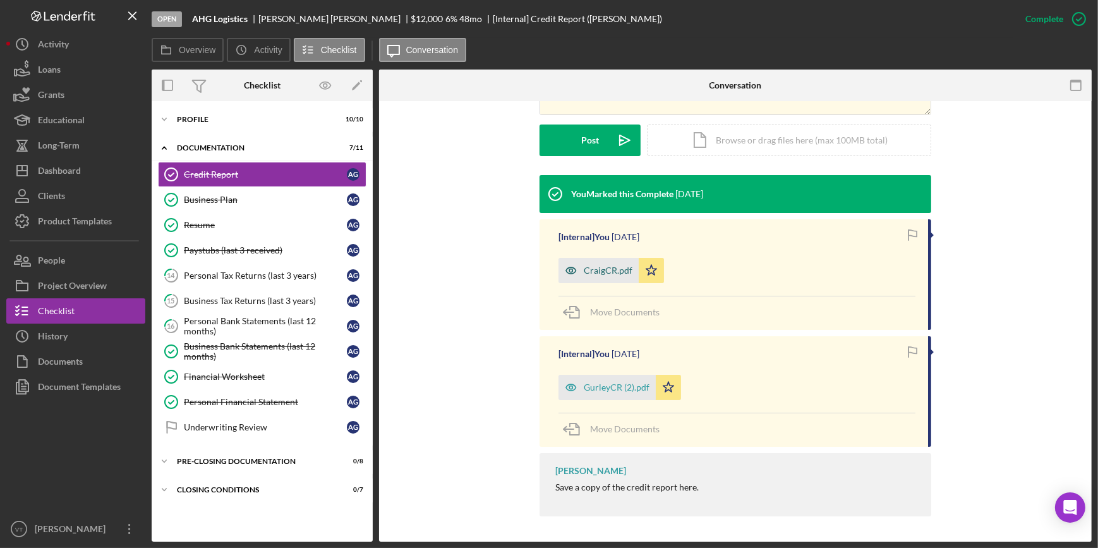
click at [618, 265] on div "CraigCR.pdf" at bounding box center [608, 270] width 49 height 10
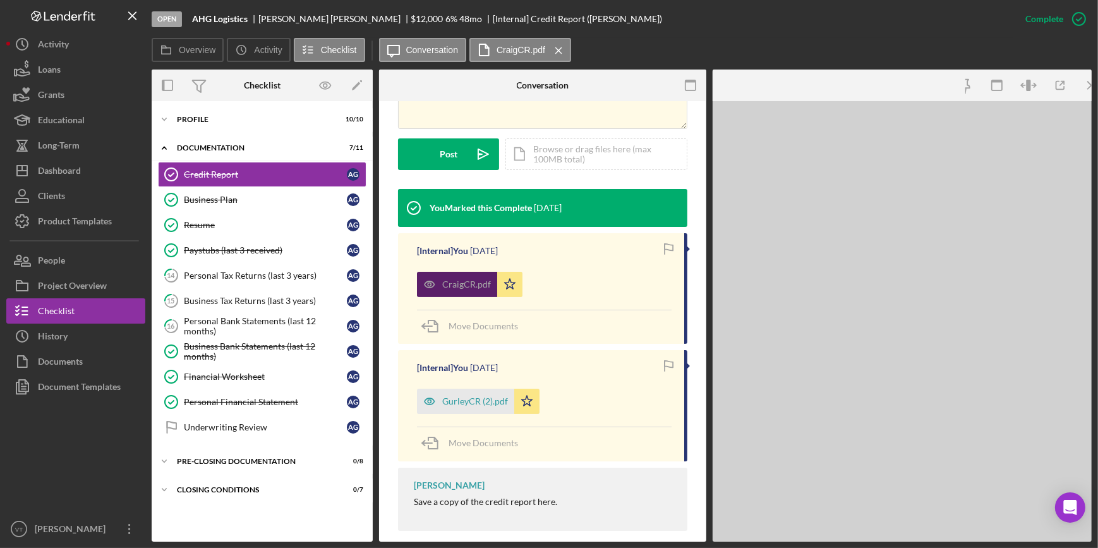
scroll to position [336, 0]
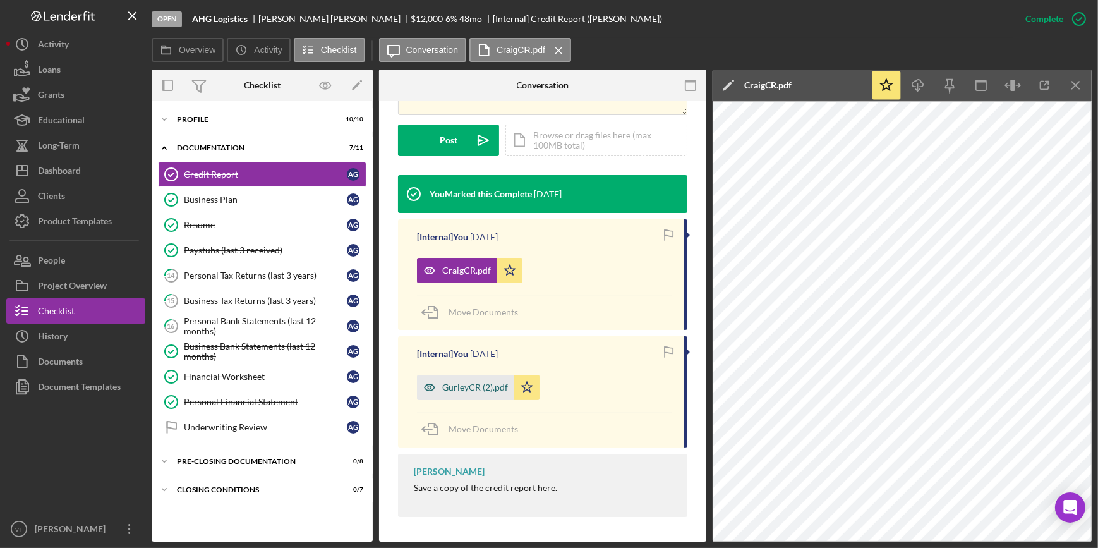
click at [440, 386] on icon "button" at bounding box center [429, 387] width 25 height 25
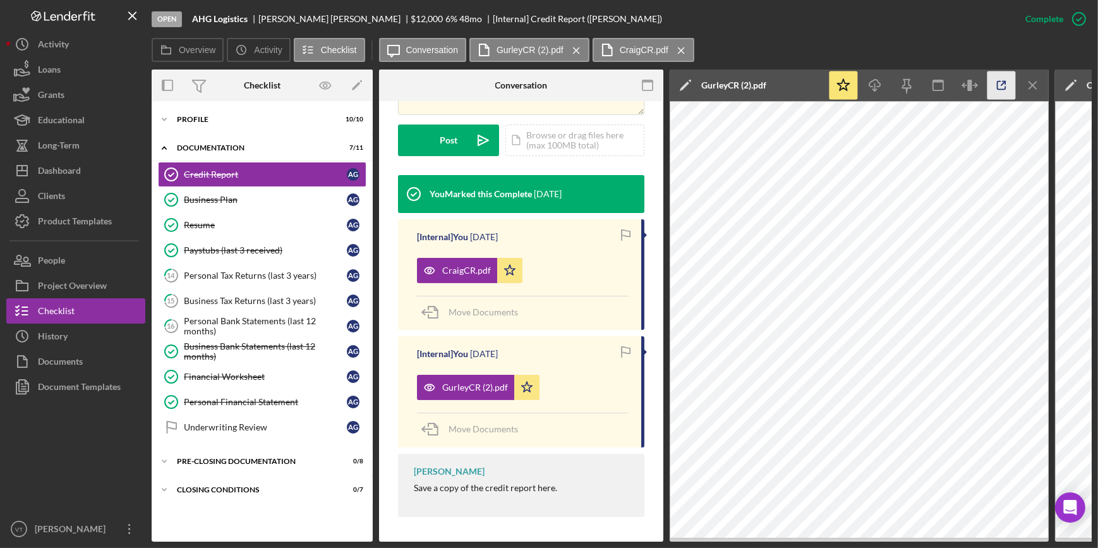
click at [1003, 82] on polyline "button" at bounding box center [1004, 83] width 3 height 3
click at [461, 379] on div "GurleyCR (2).pdf" at bounding box center [465, 387] width 97 height 25
click at [466, 383] on div "GurleyCR (2).pdf" at bounding box center [475, 387] width 66 height 10
click at [1031, 90] on icon "Icon/Menu Close" at bounding box center [1033, 85] width 28 height 28
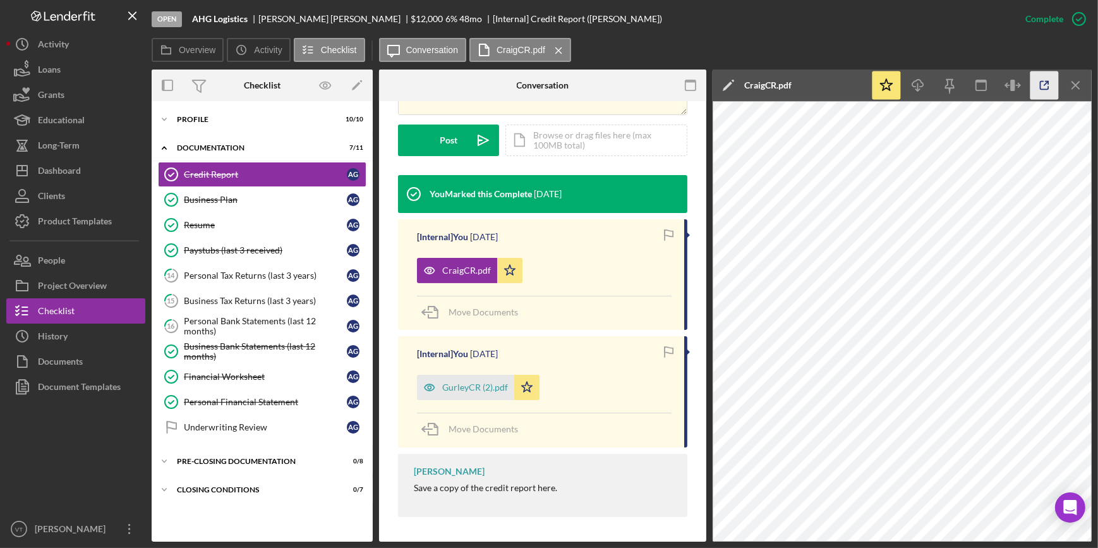
click at [1050, 95] on icon "button" at bounding box center [1045, 85] width 28 height 28
click at [171, 115] on icon "Icon/Expander" at bounding box center [164, 119] width 25 height 25
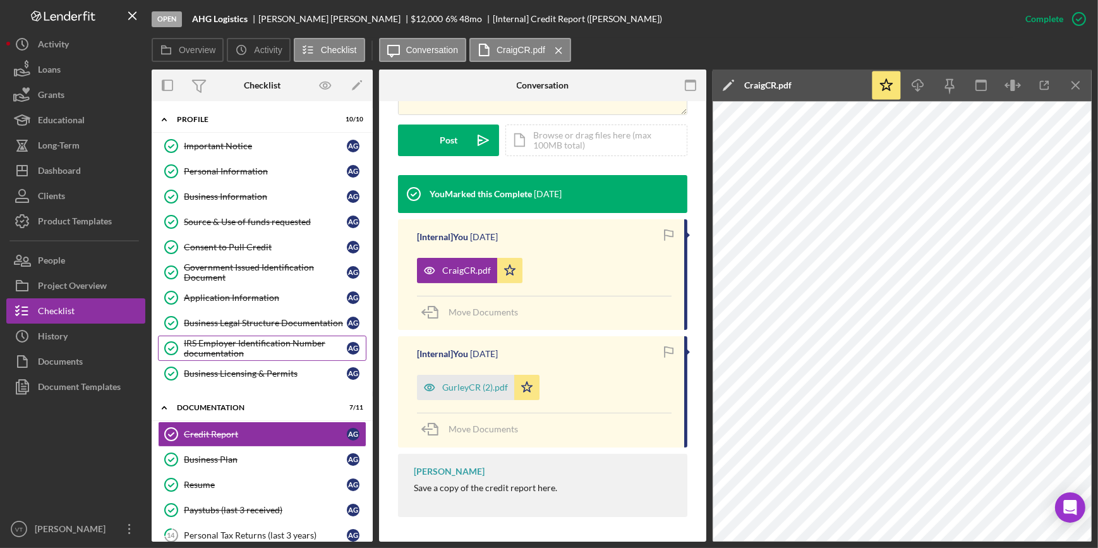
click at [201, 342] on div "IRS Employer Identification Number documentation" at bounding box center [265, 348] width 163 height 20
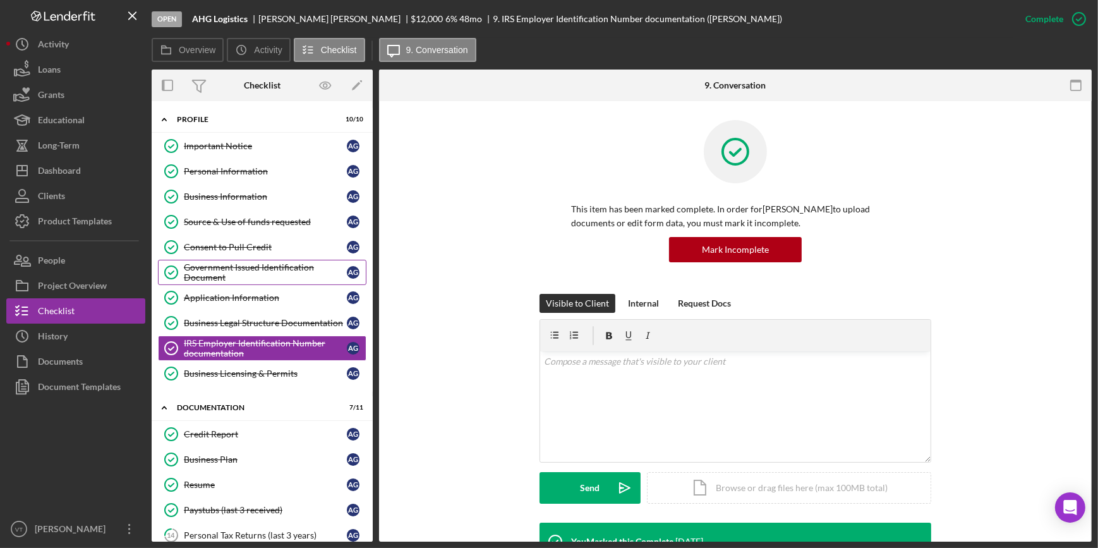
click at [263, 266] on div "Government Issued Identification Document" at bounding box center [265, 272] width 163 height 20
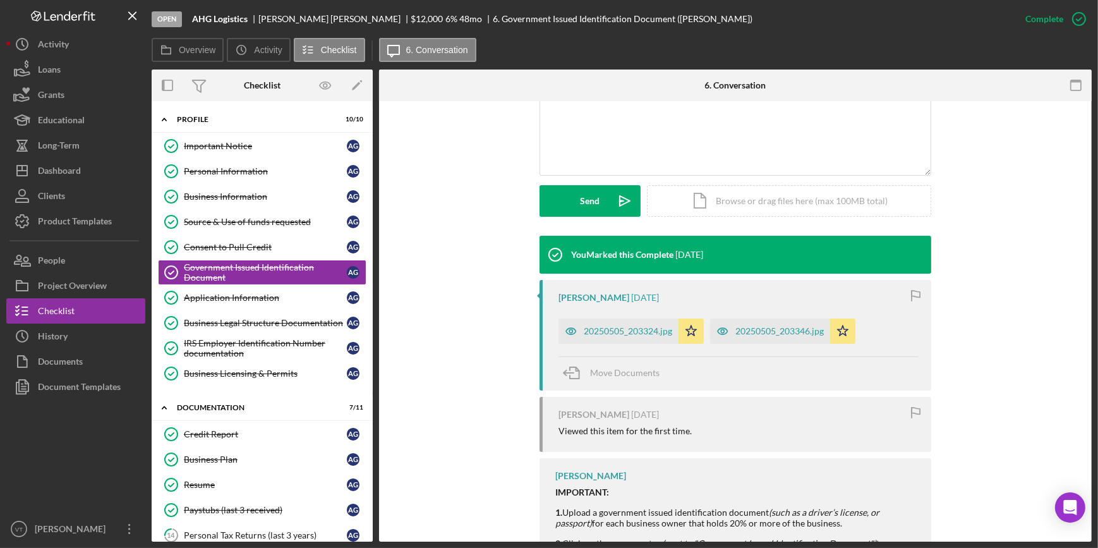
scroll to position [344, 0]
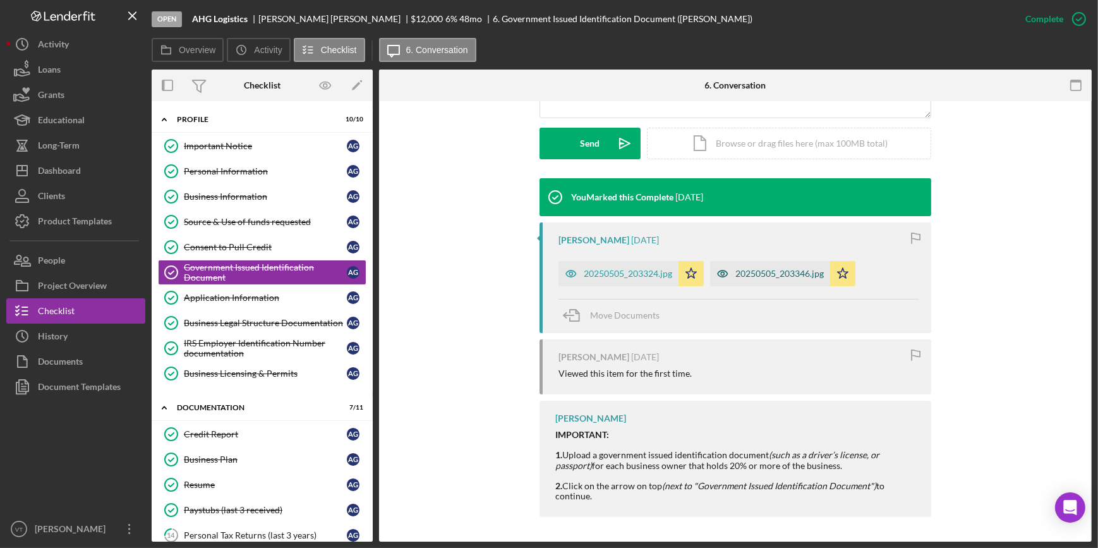
click at [786, 276] on div "20250505_203346.jpg" at bounding box center [780, 274] width 88 height 10
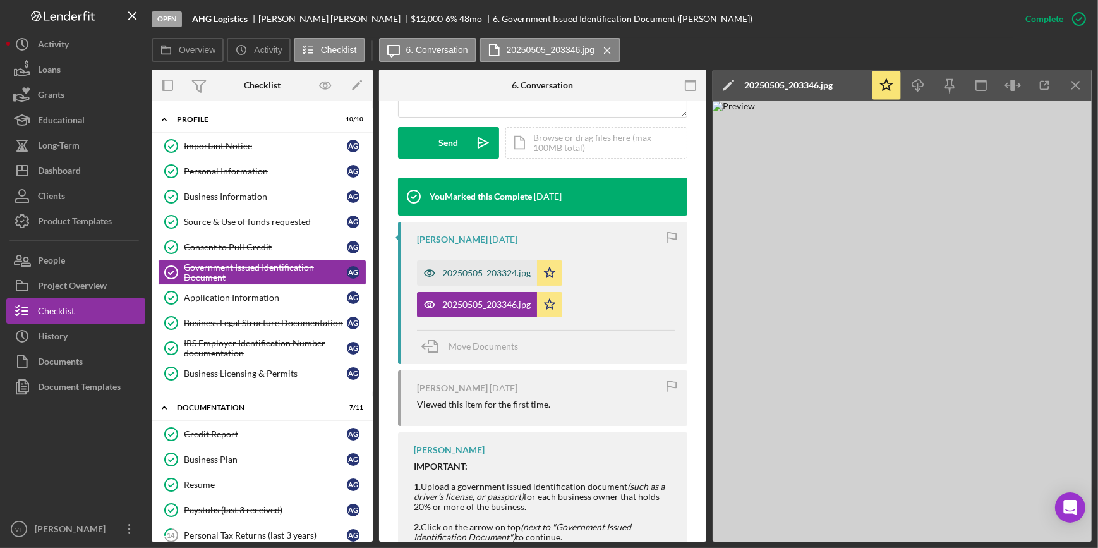
click at [452, 272] on div "20250505_203324.jpg" at bounding box center [486, 273] width 88 height 10
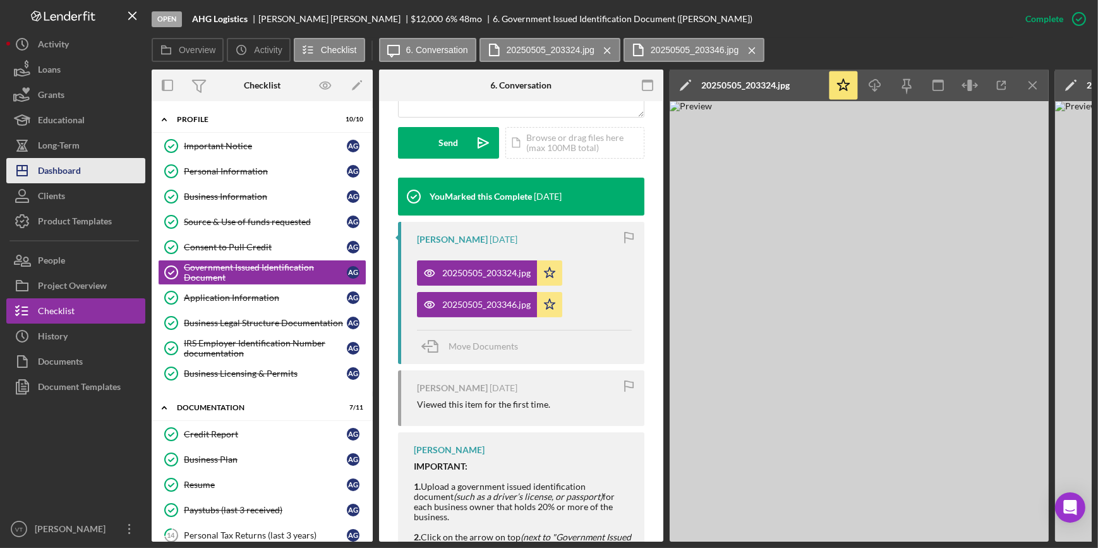
click at [88, 164] on button "Icon/Dashboard Dashboard" at bounding box center [75, 170] width 139 height 25
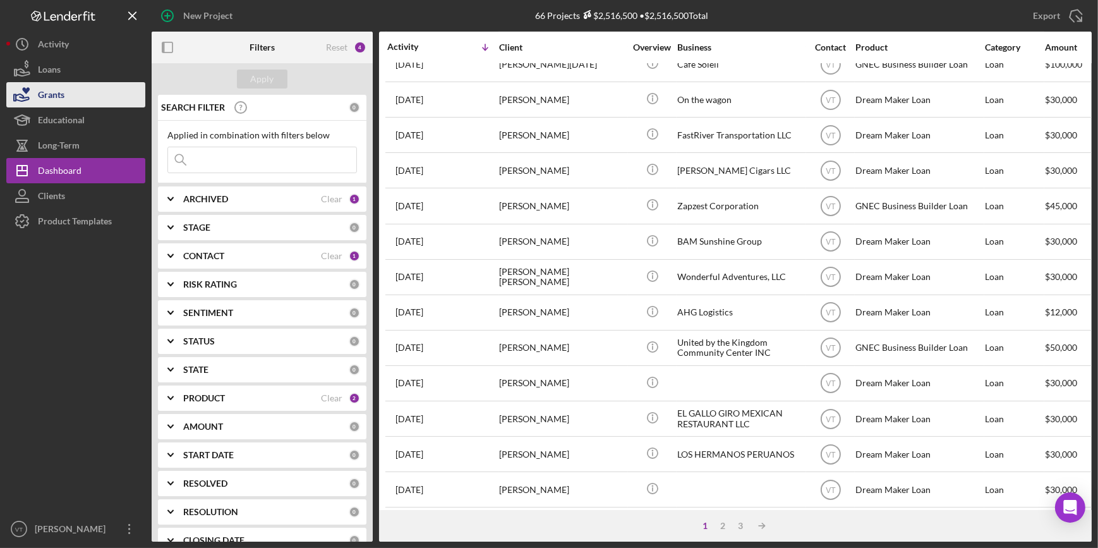
scroll to position [229, 0]
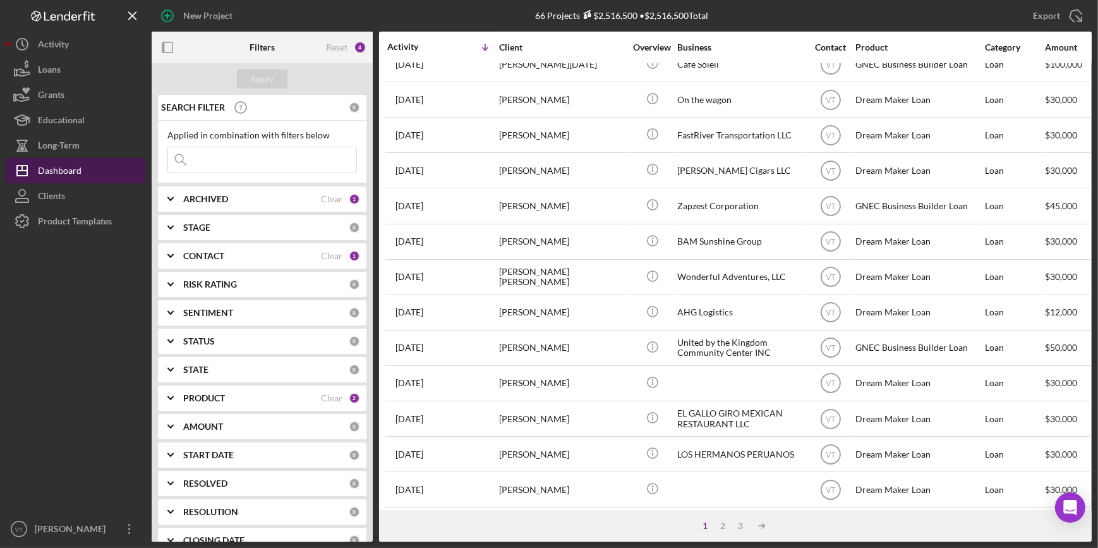
click at [73, 171] on div "Dashboard" at bounding box center [60, 172] width 44 height 28
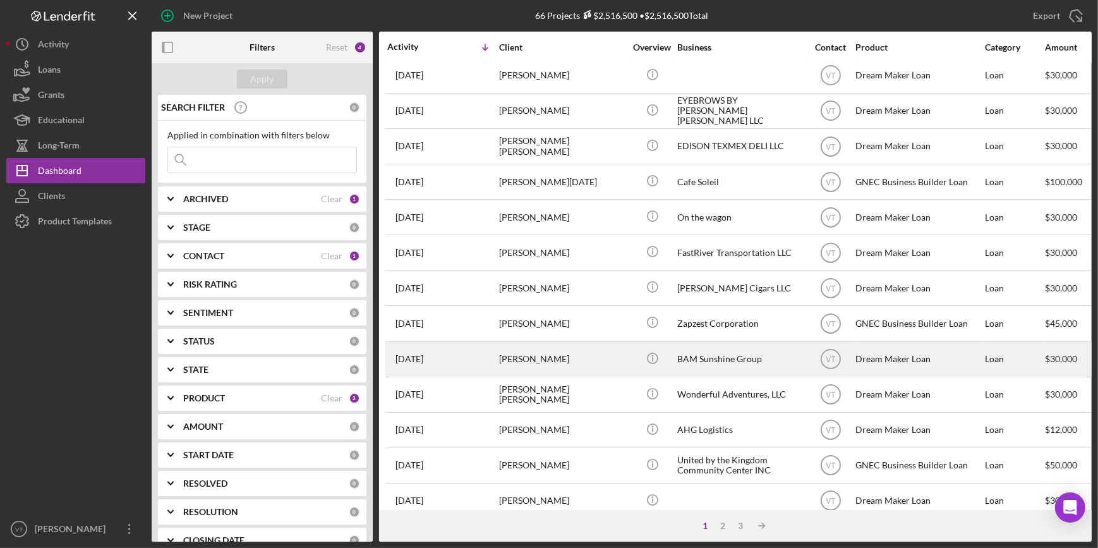
scroll to position [0, 0]
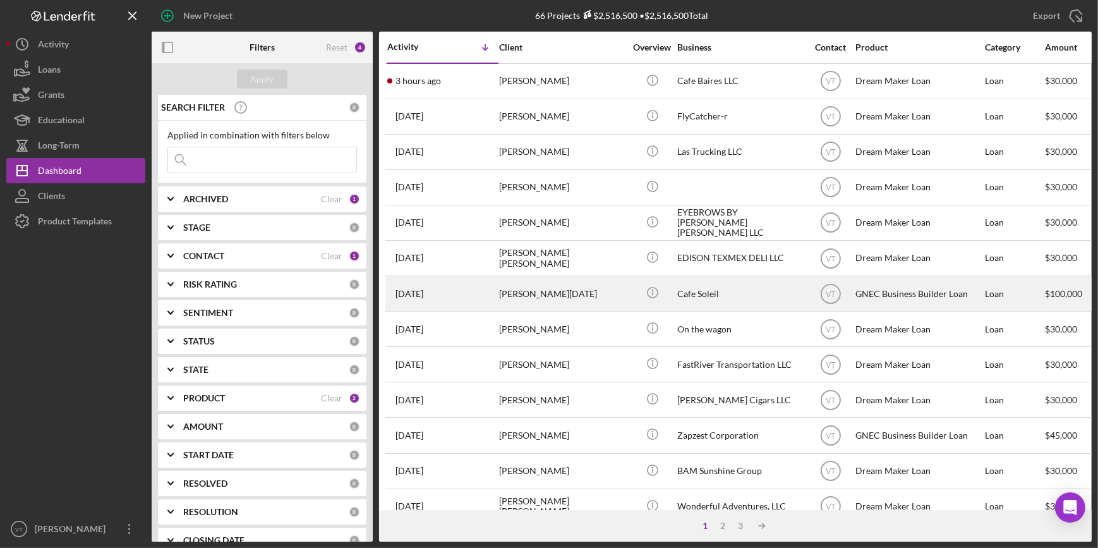
click at [718, 301] on div "Cafe Soleil" at bounding box center [740, 293] width 126 height 33
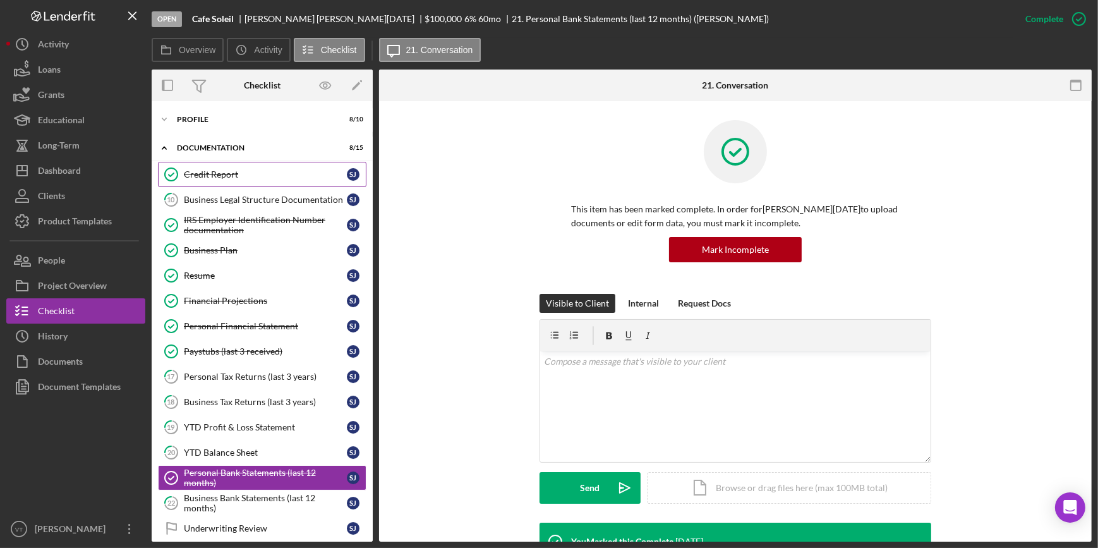
click at [194, 167] on link "Credit Report Credit Report S J" at bounding box center [262, 174] width 209 height 25
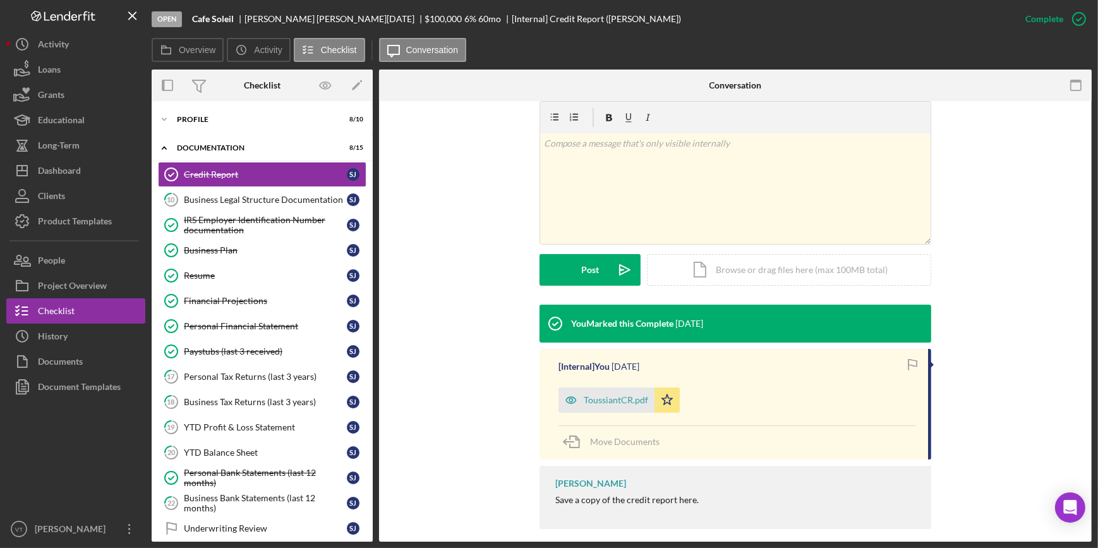
scroll to position [205, 0]
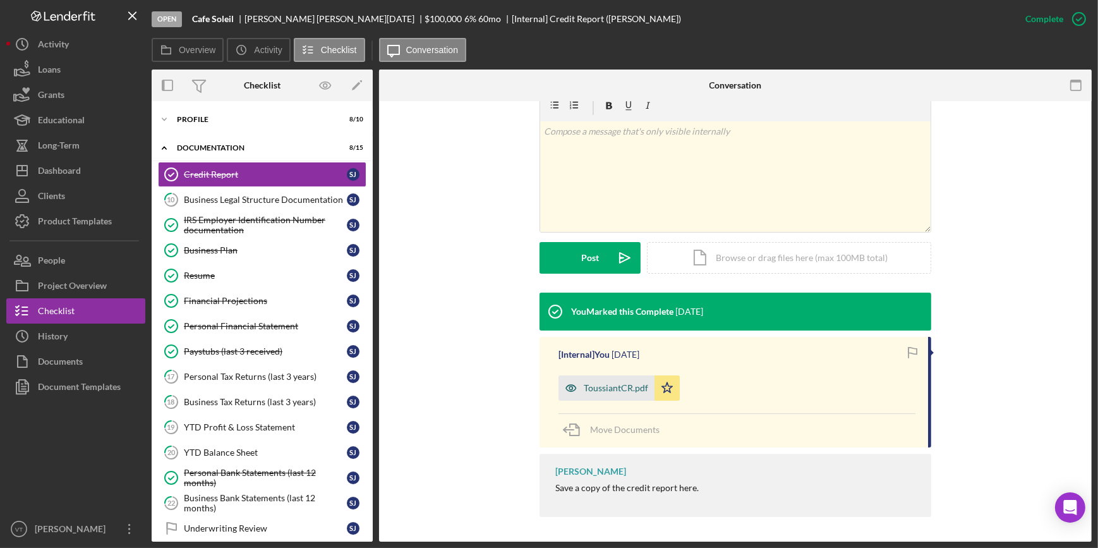
click at [611, 394] on div "ToussiantCR.pdf" at bounding box center [607, 387] width 96 height 25
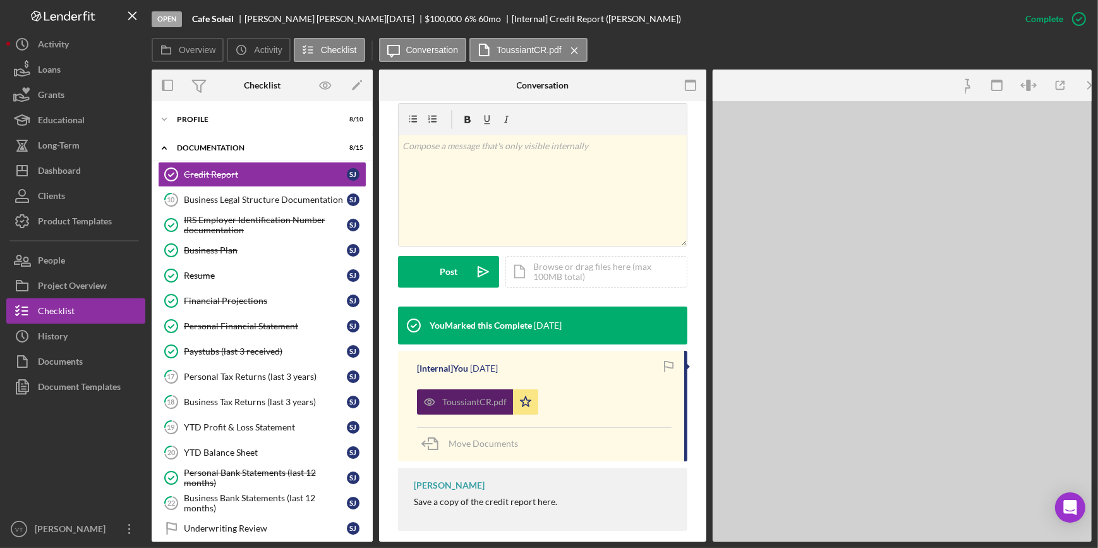
scroll to position [219, 0]
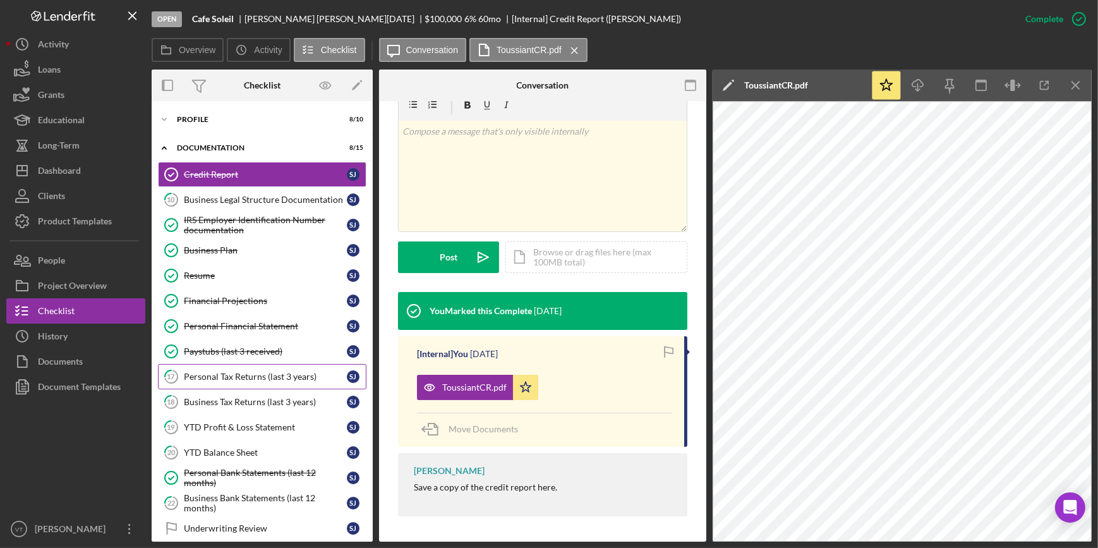
click at [271, 384] on link "17 Personal Tax Returns (last 3 years) S J" at bounding box center [262, 376] width 209 height 25
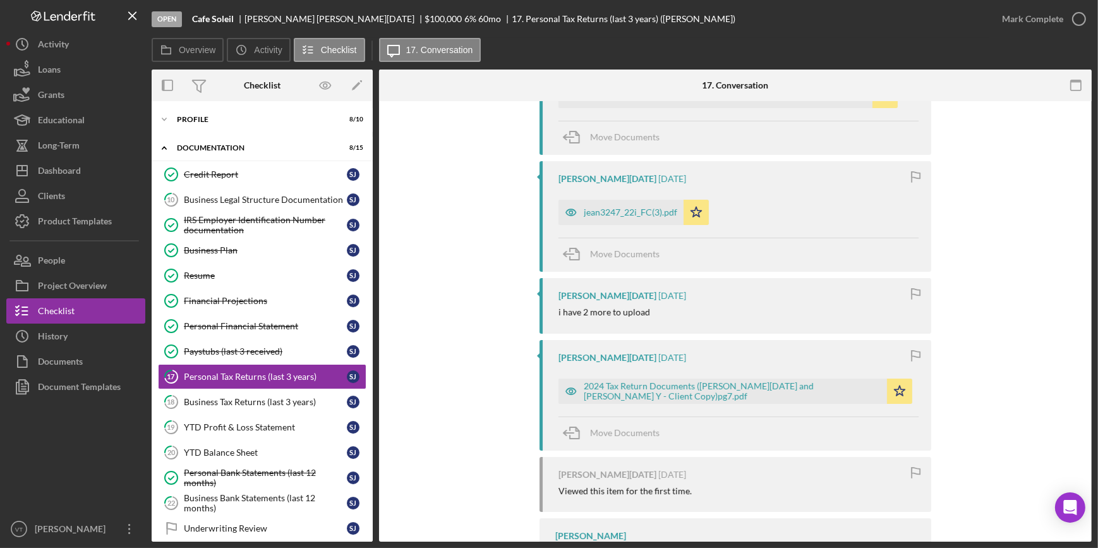
scroll to position [344, 0]
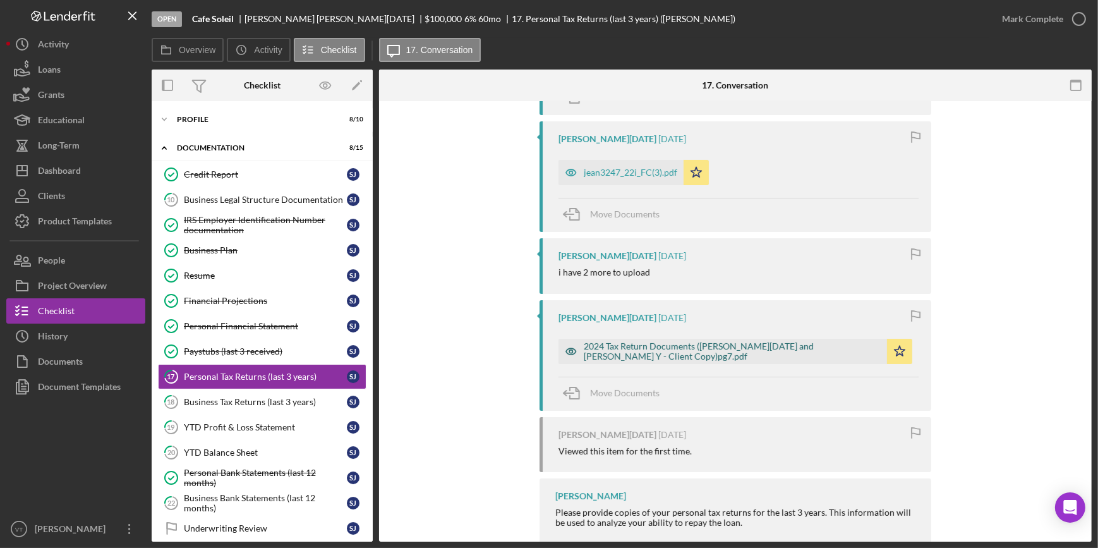
click at [656, 360] on div "2024 Tax Return Documents ([PERSON_NAME][DATE] and [PERSON_NAME] Y - Client Cop…" at bounding box center [732, 351] width 297 height 20
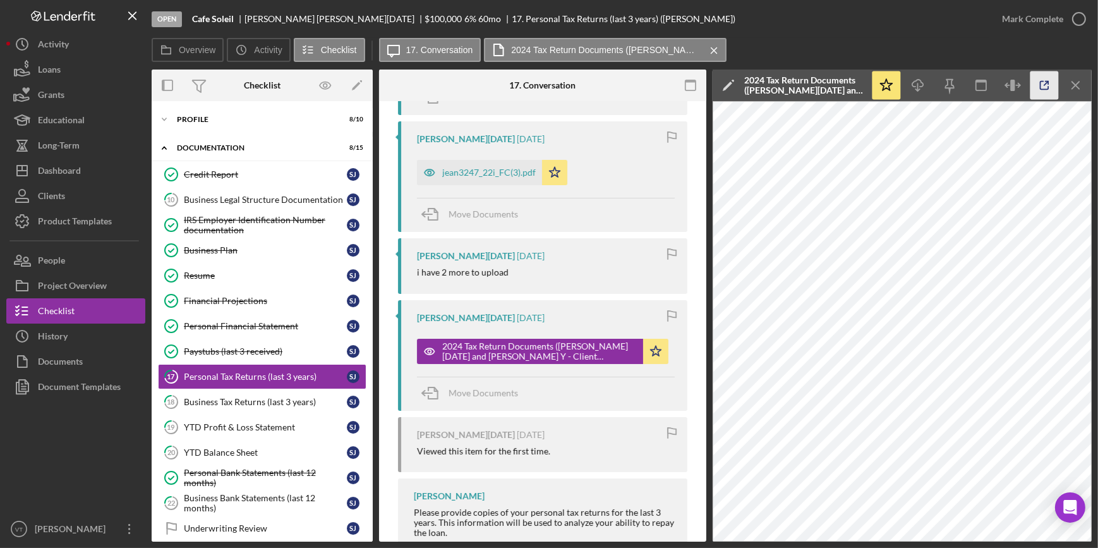
click at [1043, 86] on icon "button" at bounding box center [1045, 85] width 28 height 28
click at [167, 118] on icon "Icon/Expander" at bounding box center [164, 119] width 25 height 25
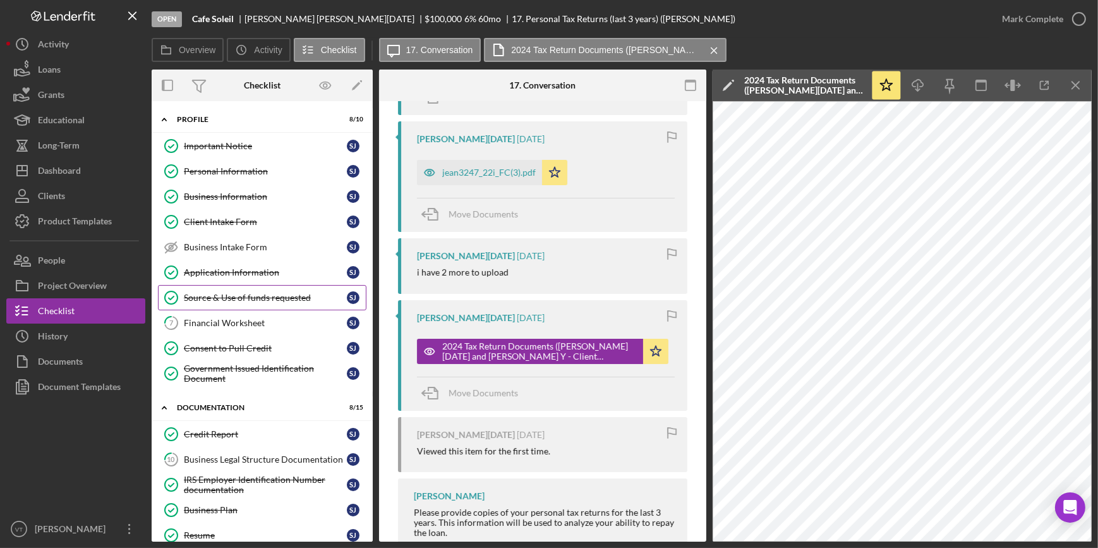
click at [254, 295] on div "Source & Use of funds requested" at bounding box center [265, 298] width 163 height 10
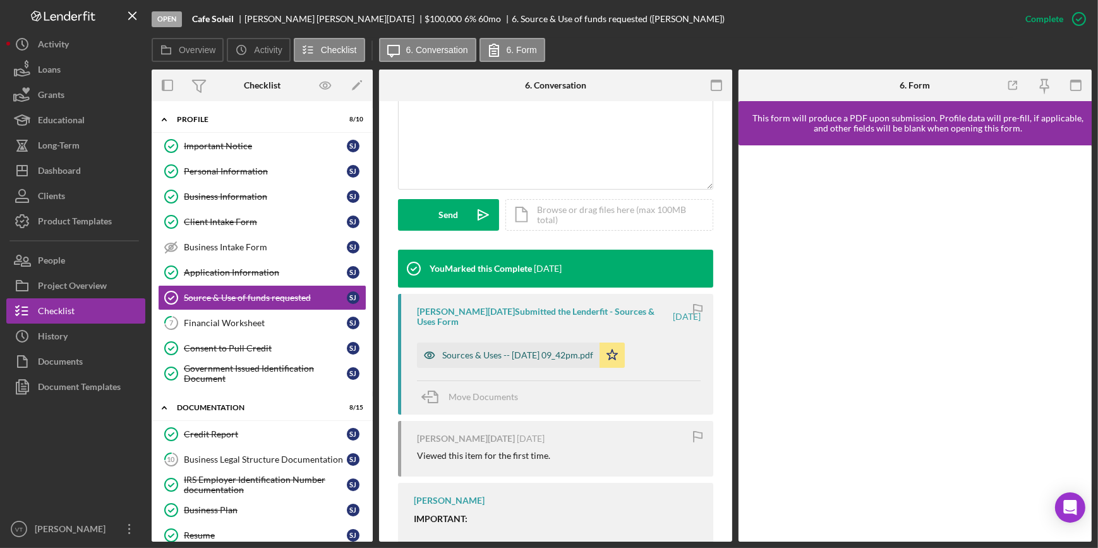
click at [490, 350] on div "Sources & Uses -- 2025-09-30 09_42pm.pdf" at bounding box center [517, 355] width 151 height 10
